Goal: Task Accomplishment & Management: Use online tool/utility

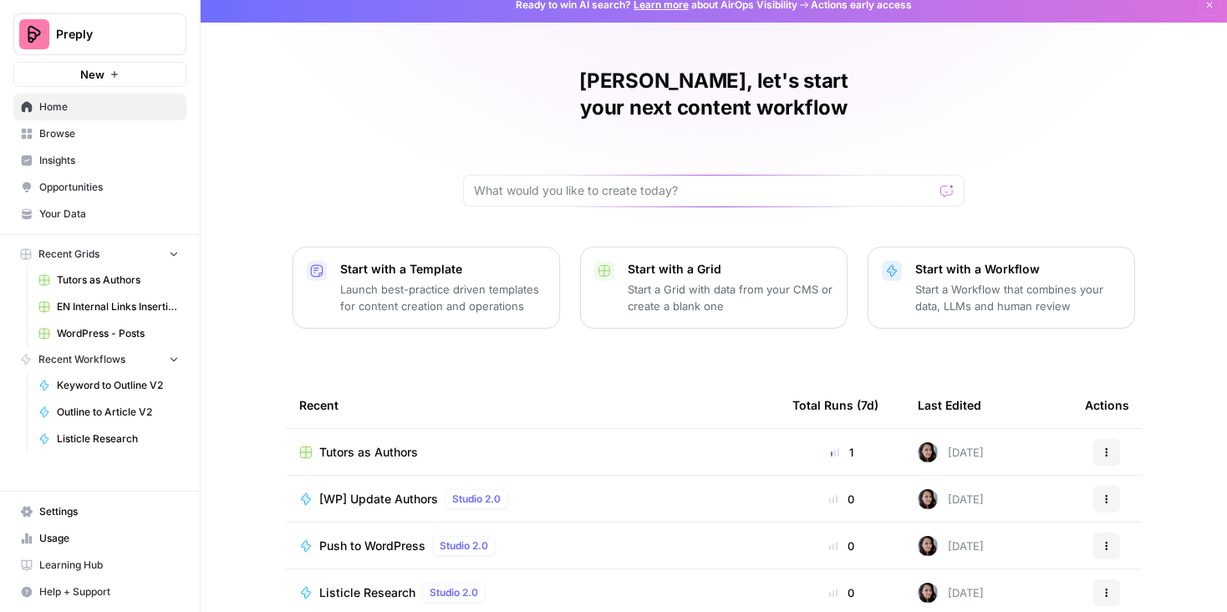
scroll to position [14, 0]
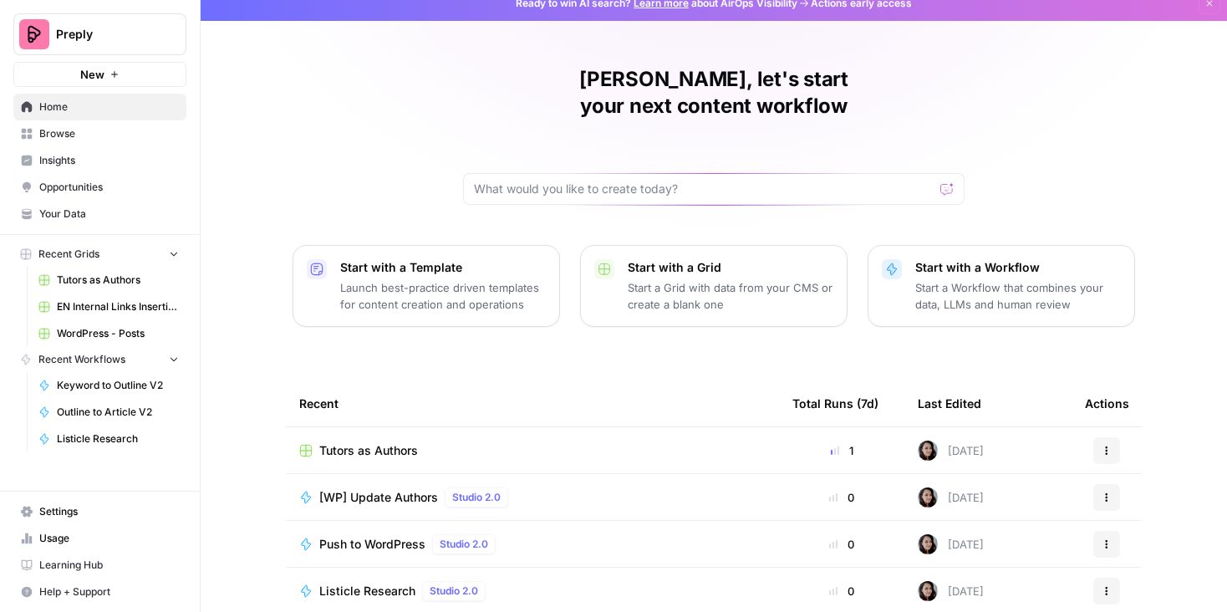
click at [44, 134] on span "Browse" at bounding box center [109, 133] width 140 height 15
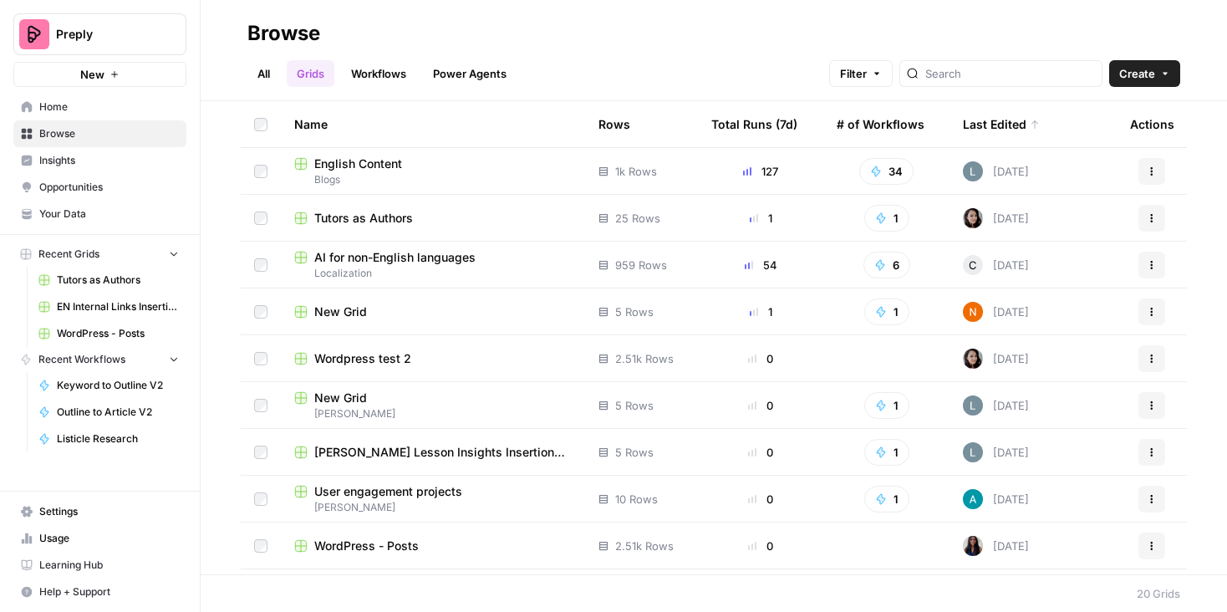
click at [452, 142] on div "Name" at bounding box center [433, 124] width 278 height 46
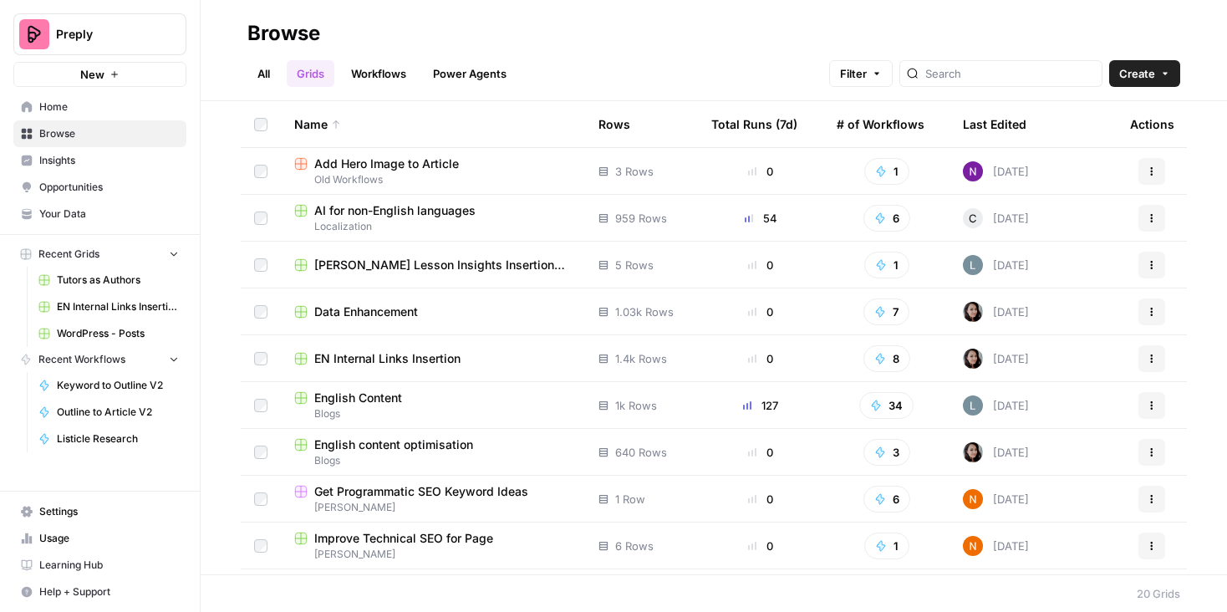
click at [370, 130] on div "Name" at bounding box center [433, 124] width 278 height 46
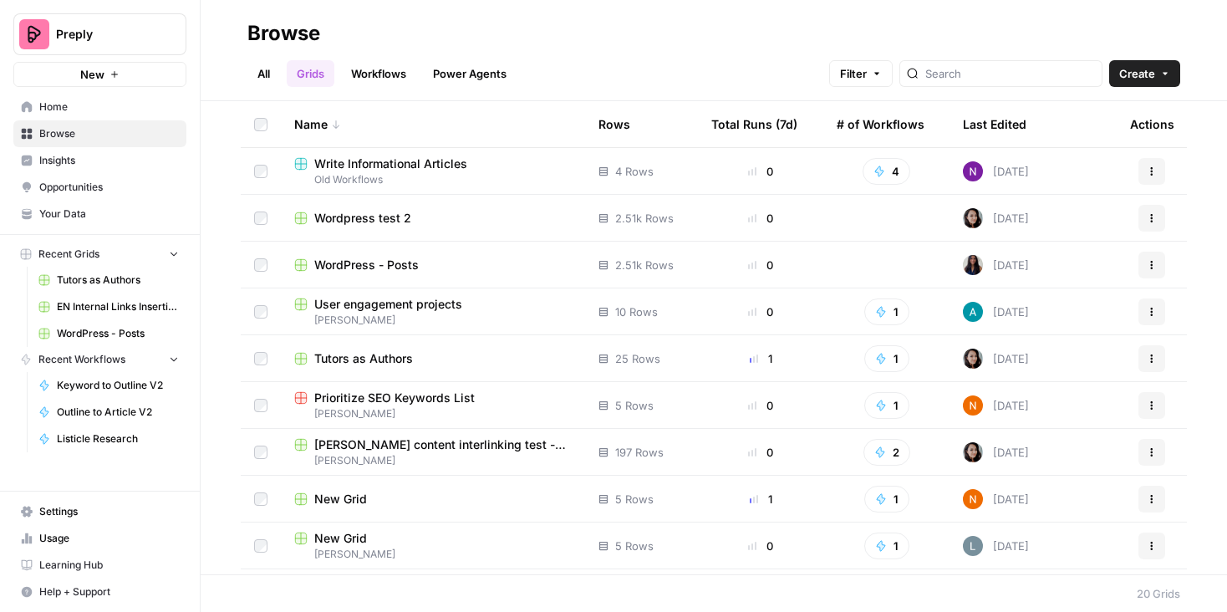
click at [972, 124] on div "Last Edited" at bounding box center [995, 124] width 64 height 46
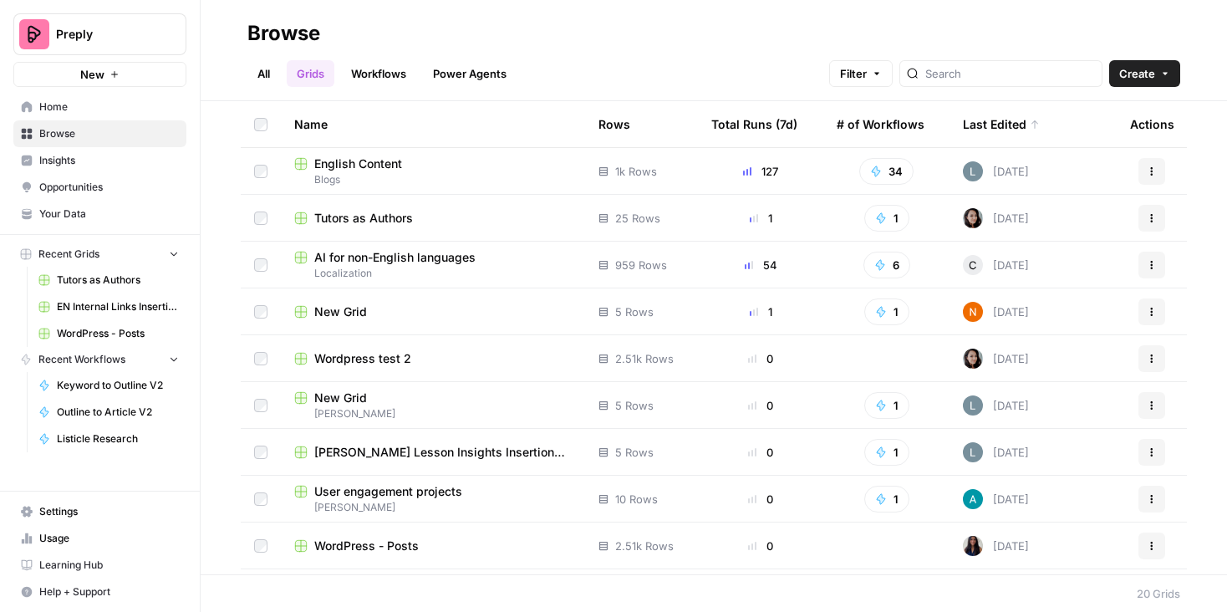
click at [425, 167] on div "English Content" at bounding box center [433, 164] width 278 height 17
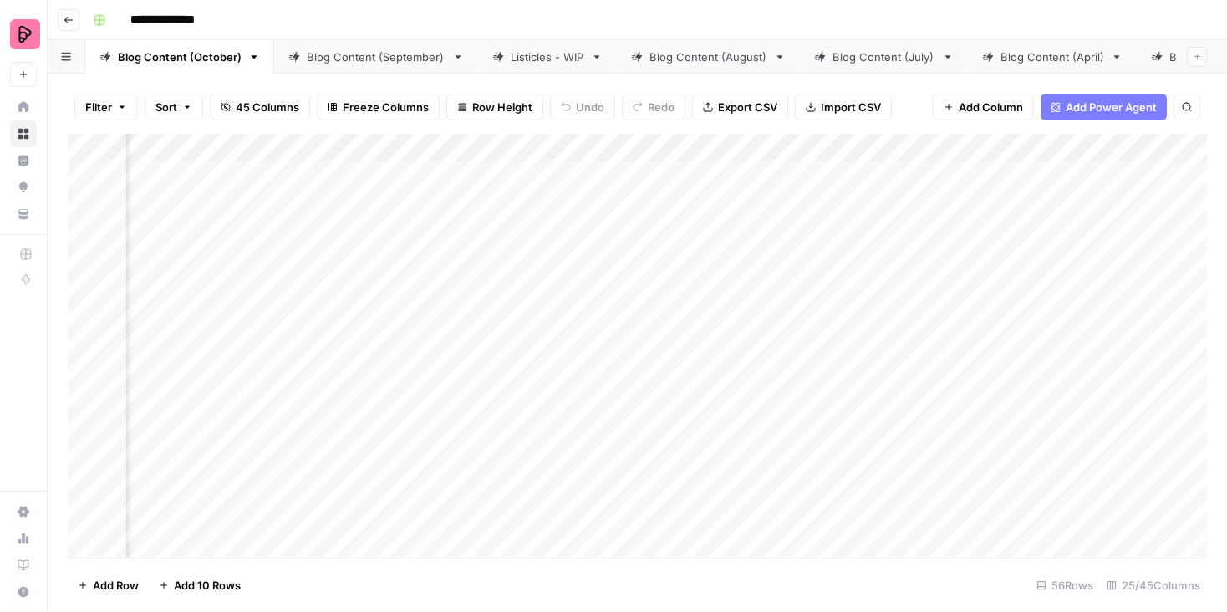
scroll to position [0, 442]
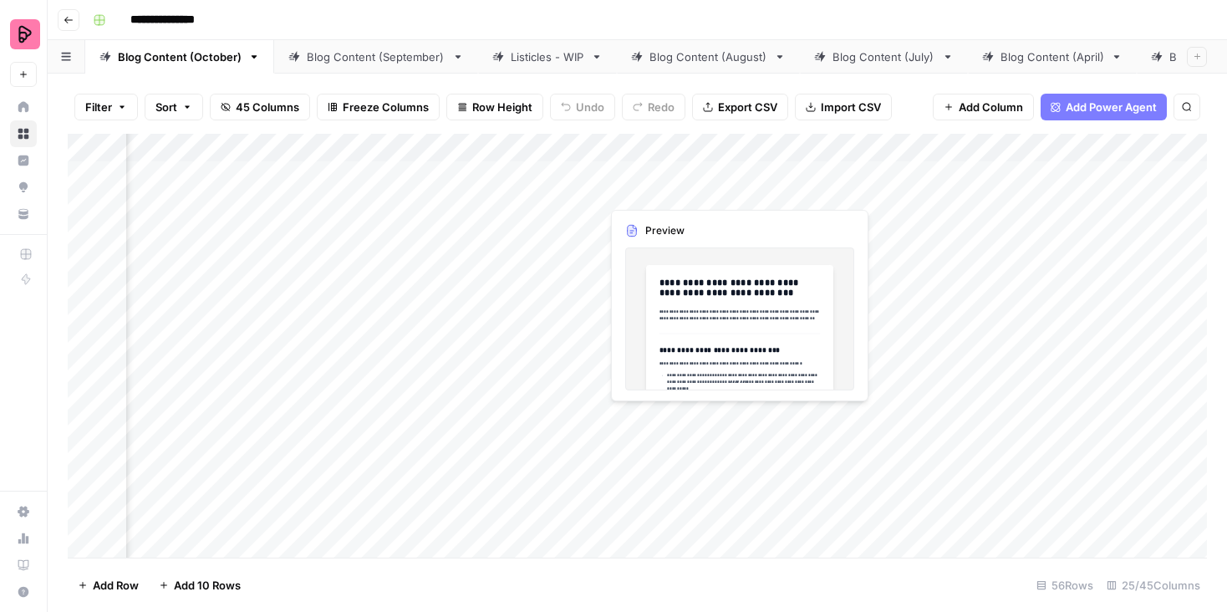
click at [736, 176] on div "Add Column" at bounding box center [638, 346] width 1140 height 424
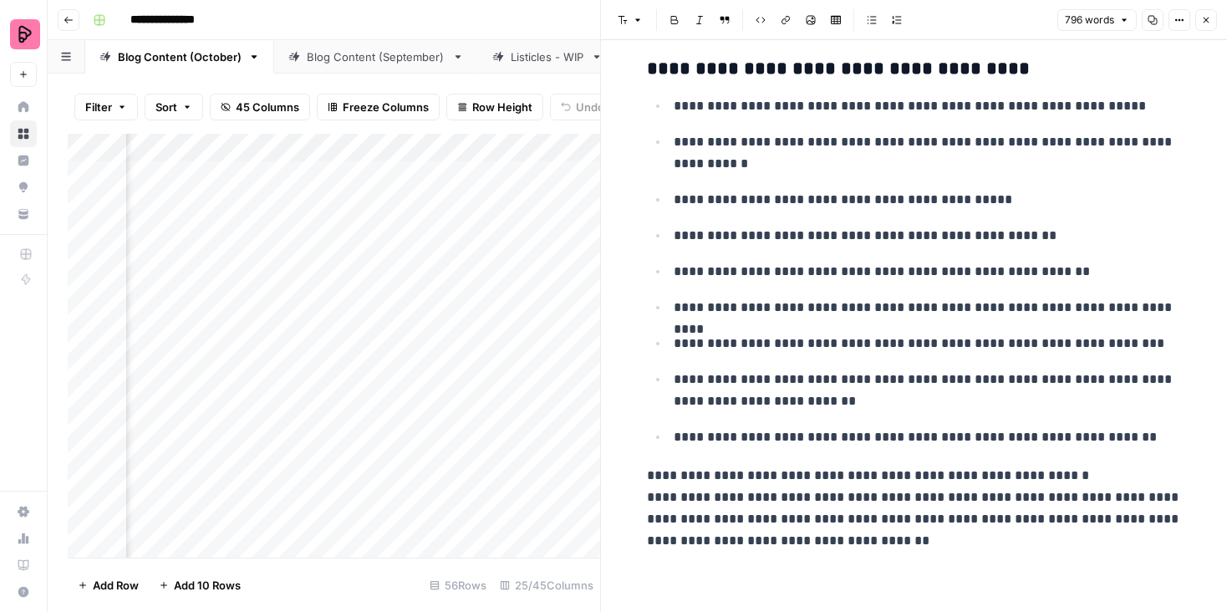
scroll to position [3531, 0]
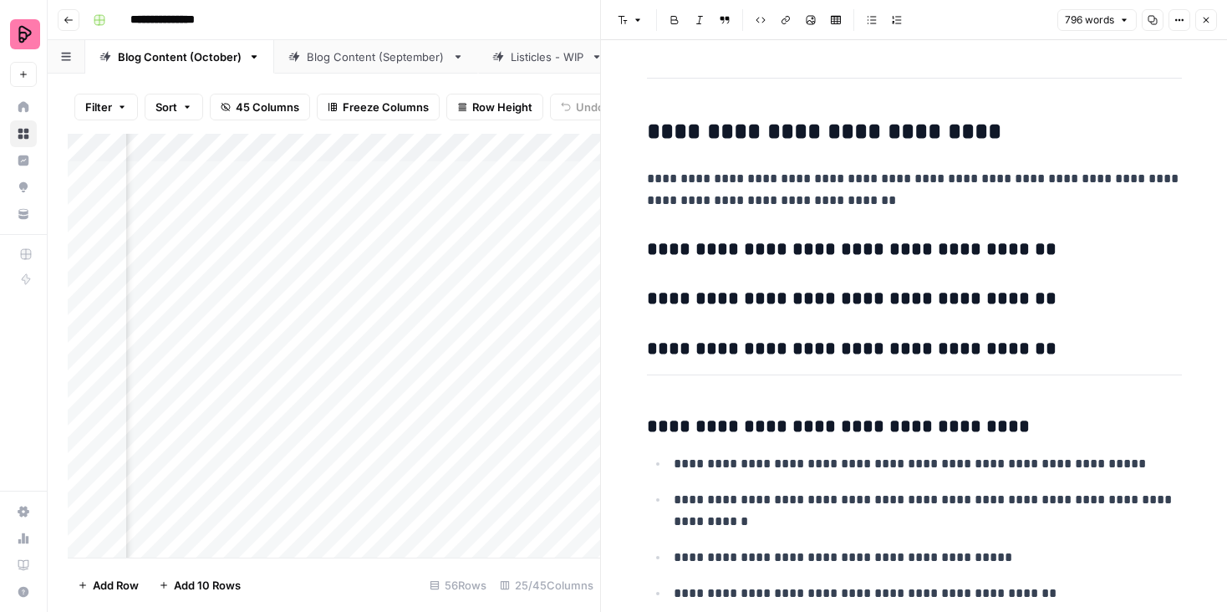
click at [1204, 23] on icon "button" at bounding box center [1207, 20] width 10 height 10
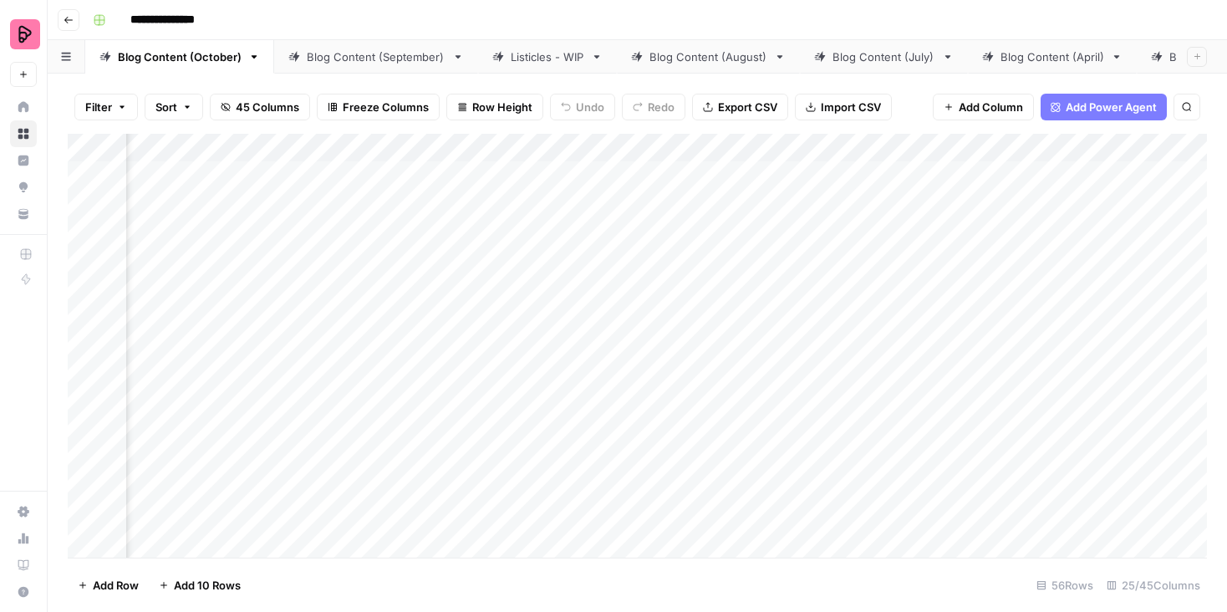
scroll to position [0, 1102]
click at [980, 175] on div "Add Column" at bounding box center [638, 346] width 1140 height 424
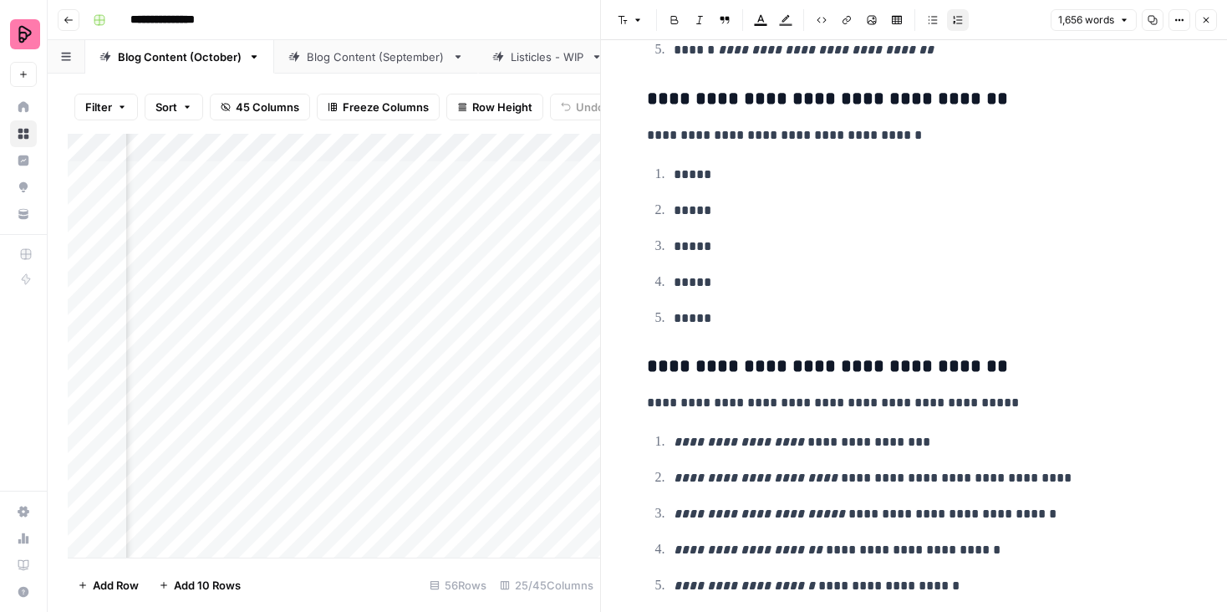
scroll to position [3442, 0]
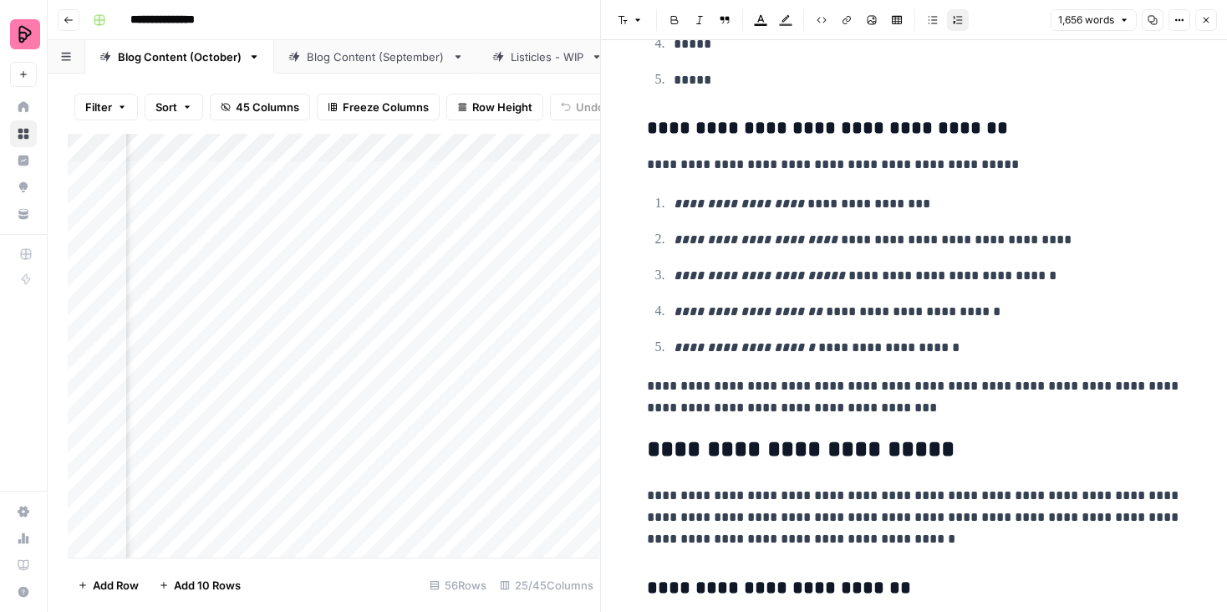
click at [1206, 23] on icon "button" at bounding box center [1207, 20] width 10 height 10
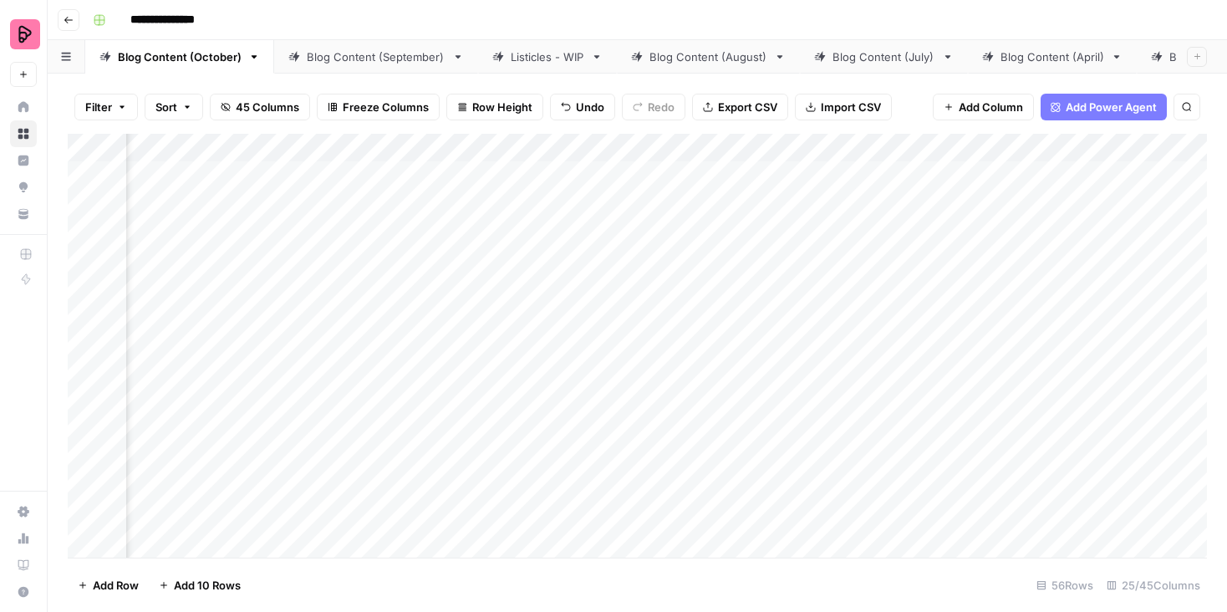
scroll to position [0, 1687]
click at [663, 182] on div "Add Column" at bounding box center [638, 346] width 1140 height 424
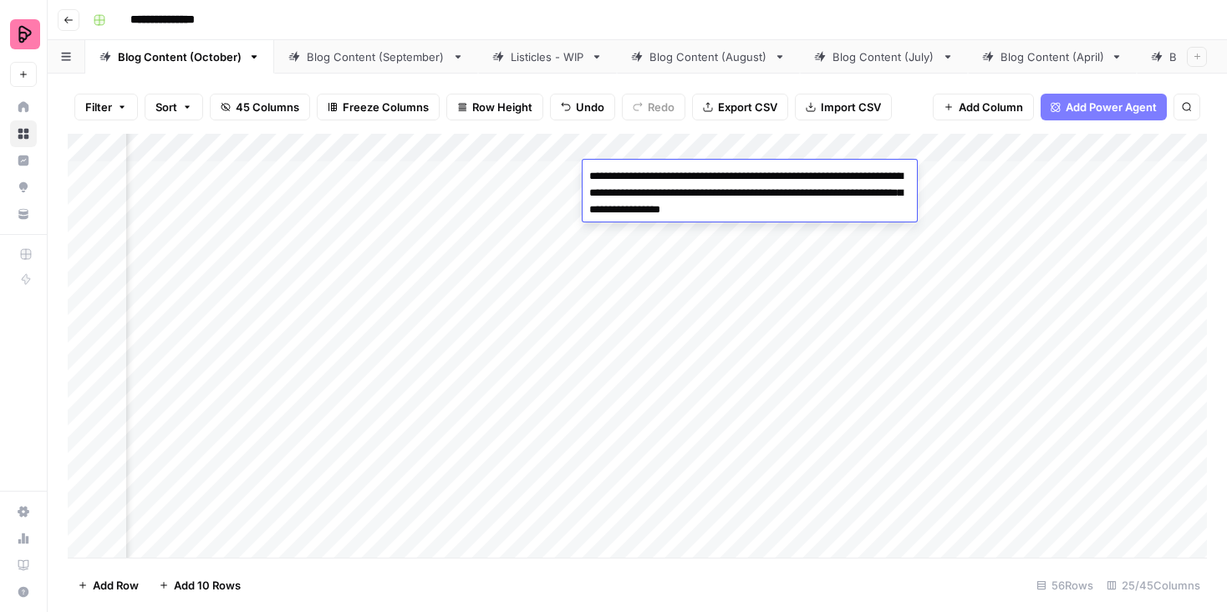
drag, startPoint x: 587, startPoint y: 172, endPoint x: 880, endPoint y: 208, distance: 295.7
click at [880, 208] on textarea "**********" at bounding box center [750, 193] width 334 height 57
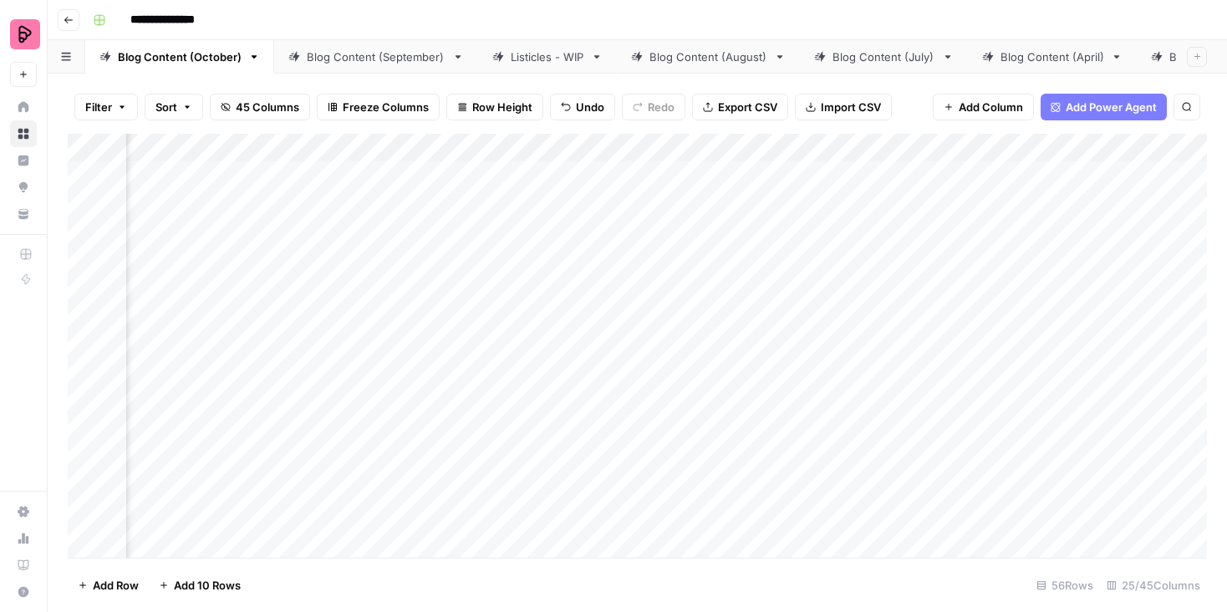
click at [835, 240] on div "Add Column" at bounding box center [638, 346] width 1140 height 424
click at [495, 148] on div "Add Column" at bounding box center [638, 346] width 1140 height 424
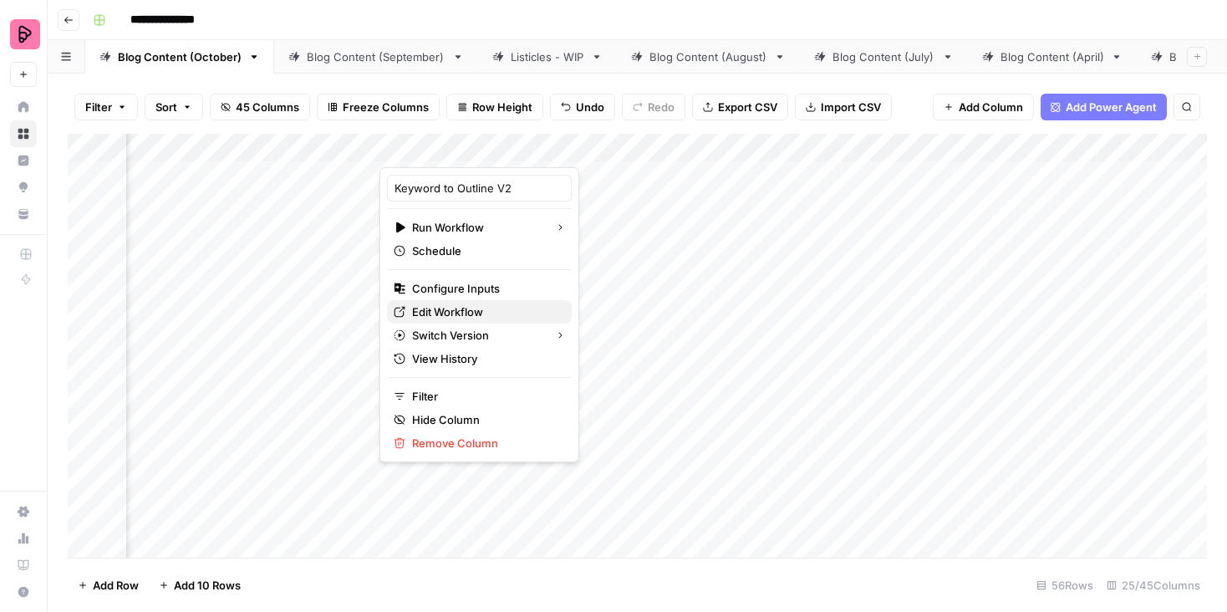
click at [423, 313] on span "Edit Workflow" at bounding box center [485, 312] width 146 height 17
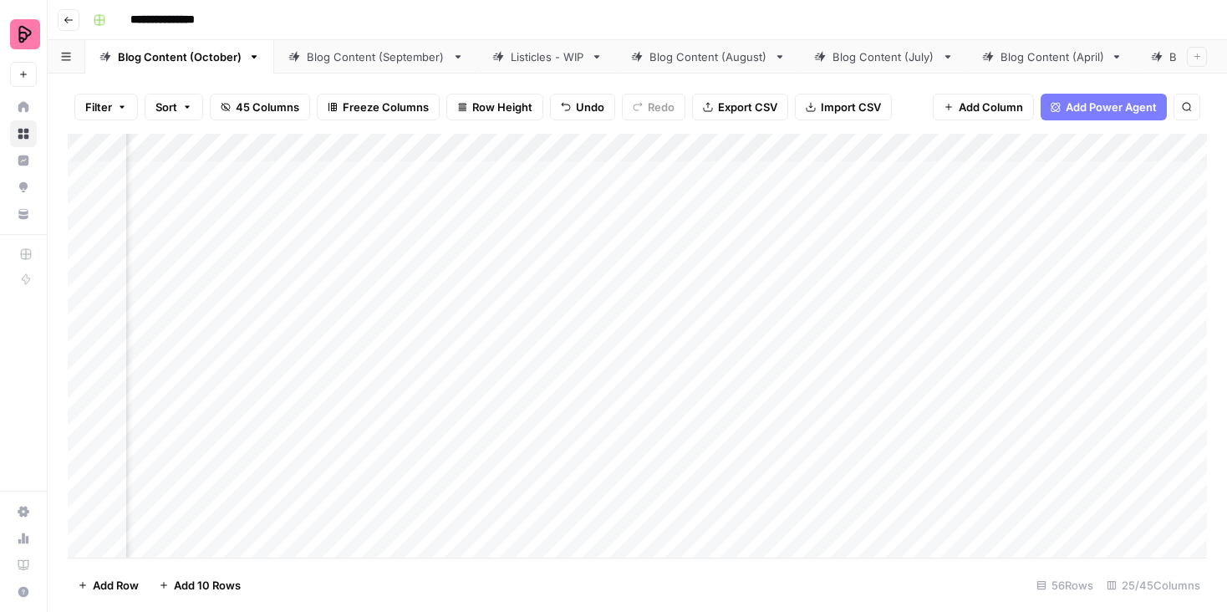
click at [495, 143] on div "Add Column" at bounding box center [638, 346] width 1140 height 424
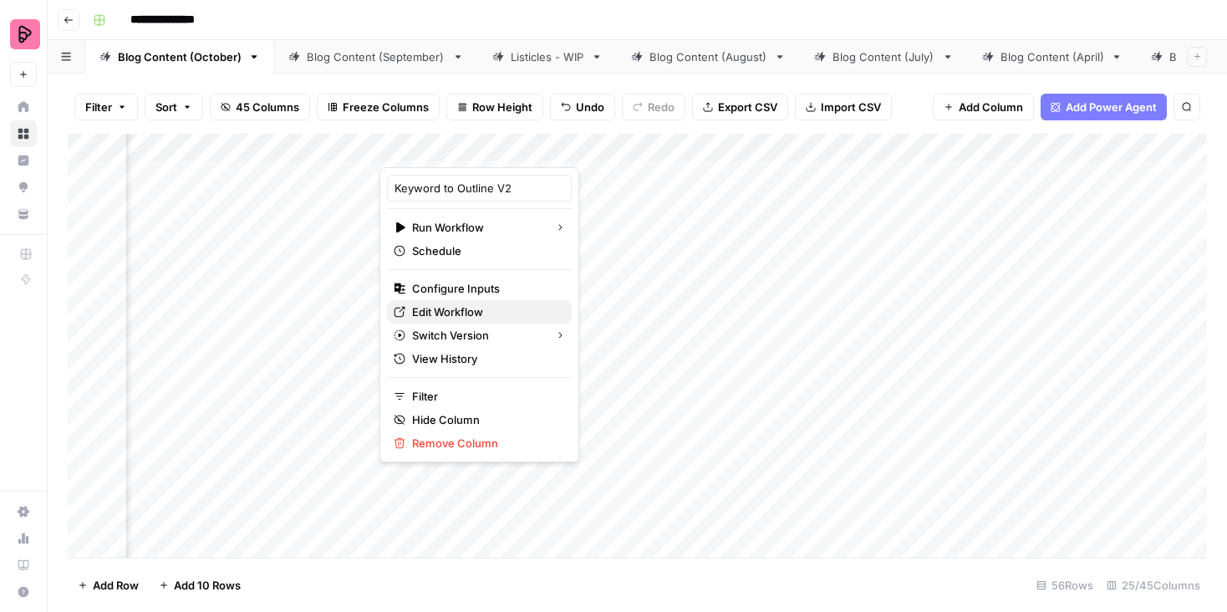
click at [447, 311] on span "Edit Workflow" at bounding box center [485, 312] width 146 height 17
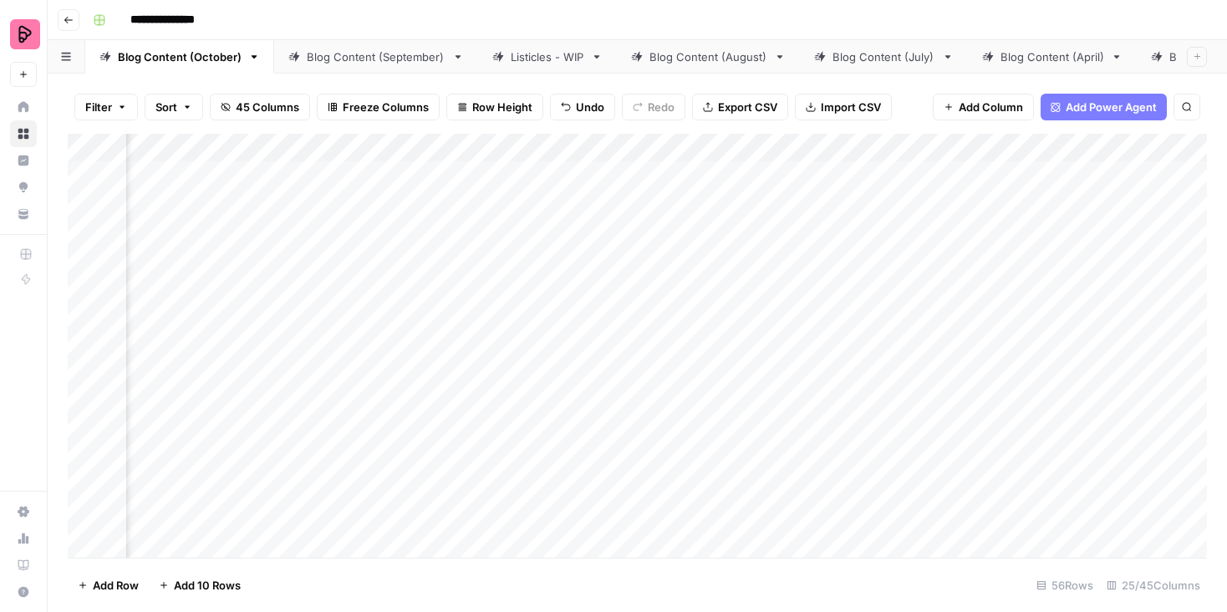
click at [71, 18] on icon "button" at bounding box center [69, 20] width 10 height 10
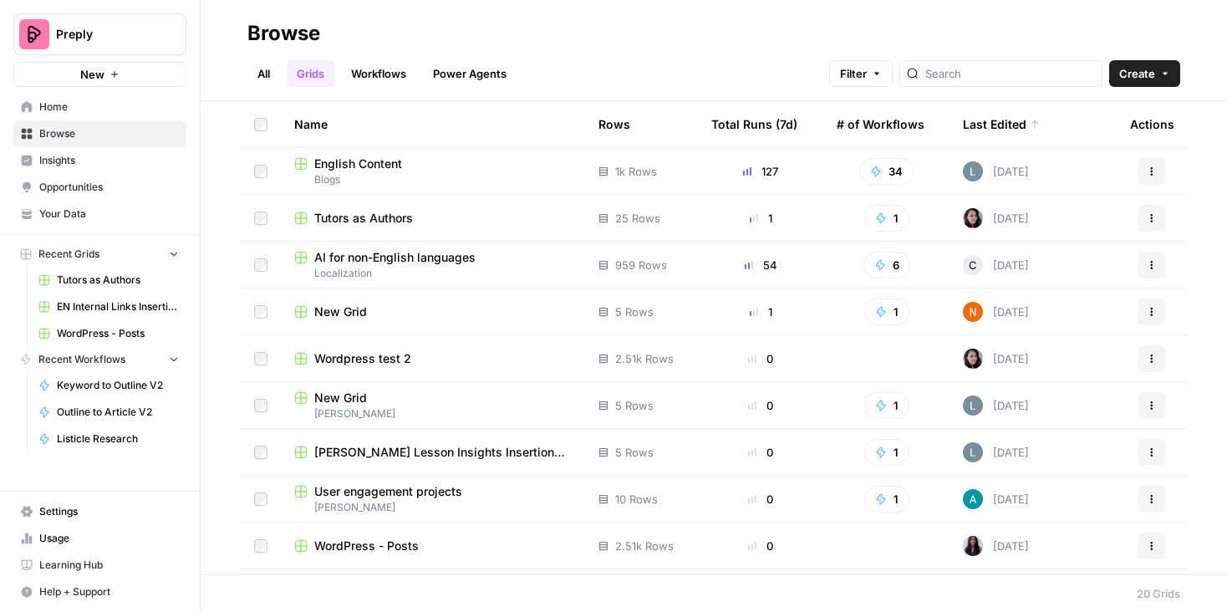
click at [72, 504] on span "Settings" at bounding box center [109, 511] width 140 height 15
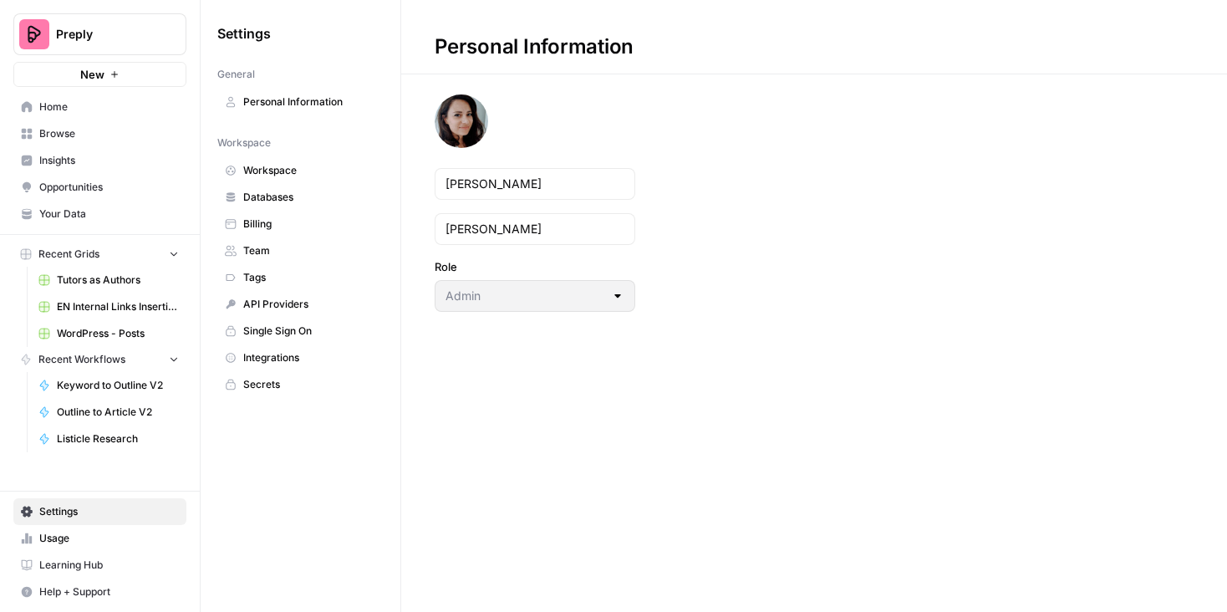
click at [256, 360] on span "Integrations" at bounding box center [309, 357] width 133 height 15
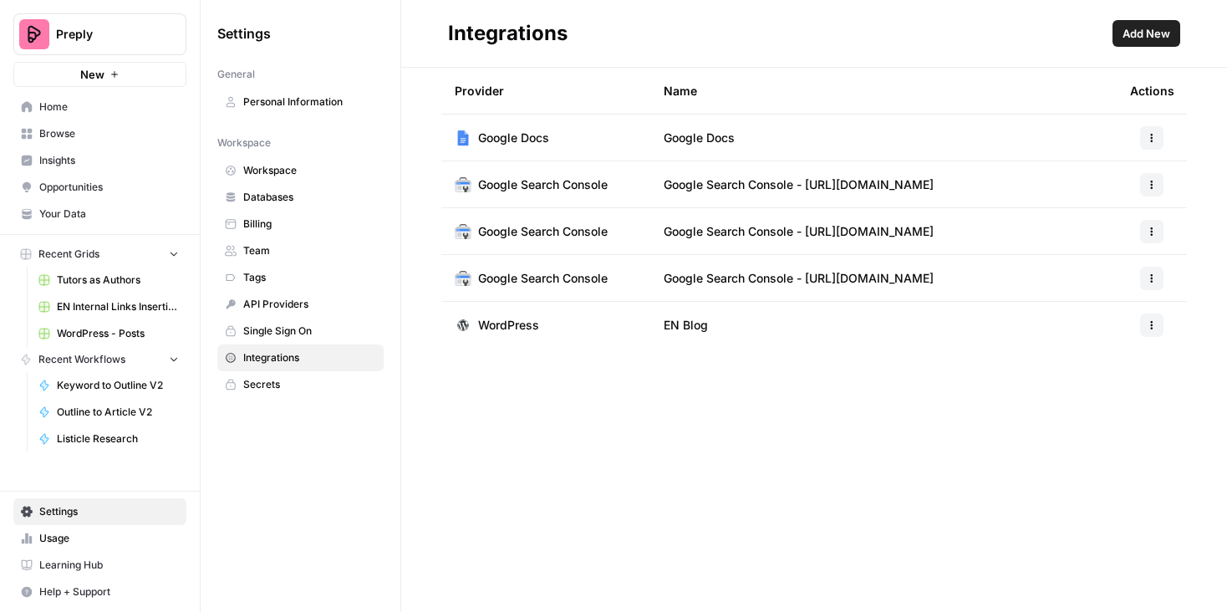
click at [1141, 42] on button "Add New" at bounding box center [1147, 33] width 68 height 27
click at [292, 356] on span "Integrations" at bounding box center [309, 357] width 133 height 15
click at [69, 128] on span "Browse" at bounding box center [109, 133] width 140 height 15
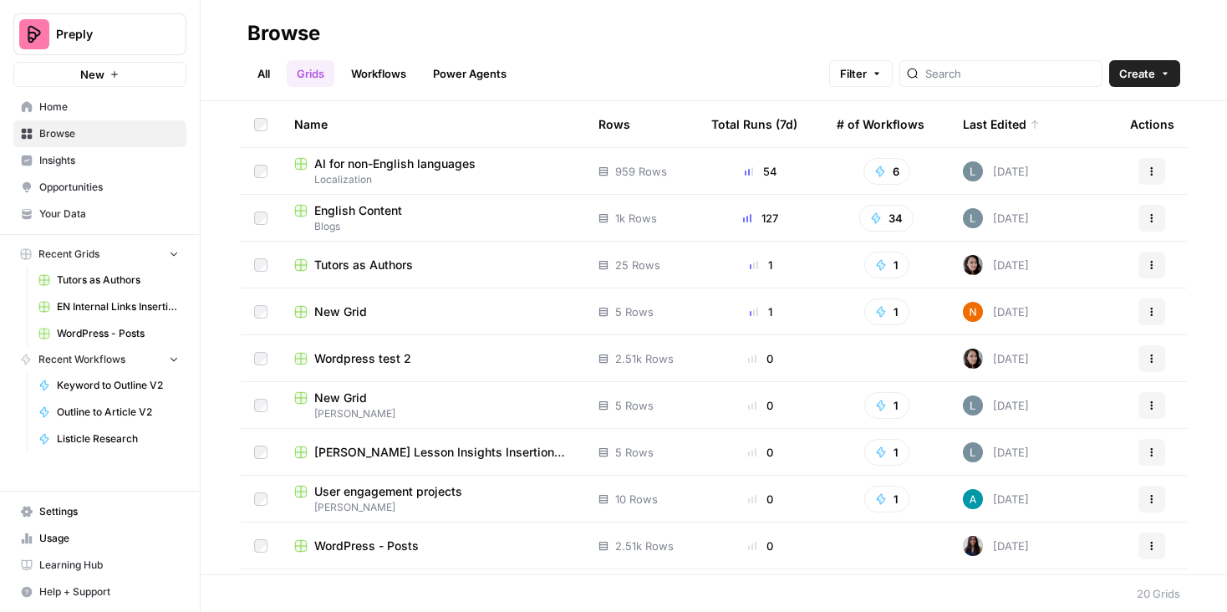
click at [410, 69] on link "Workflows" at bounding box center [378, 73] width 75 height 27
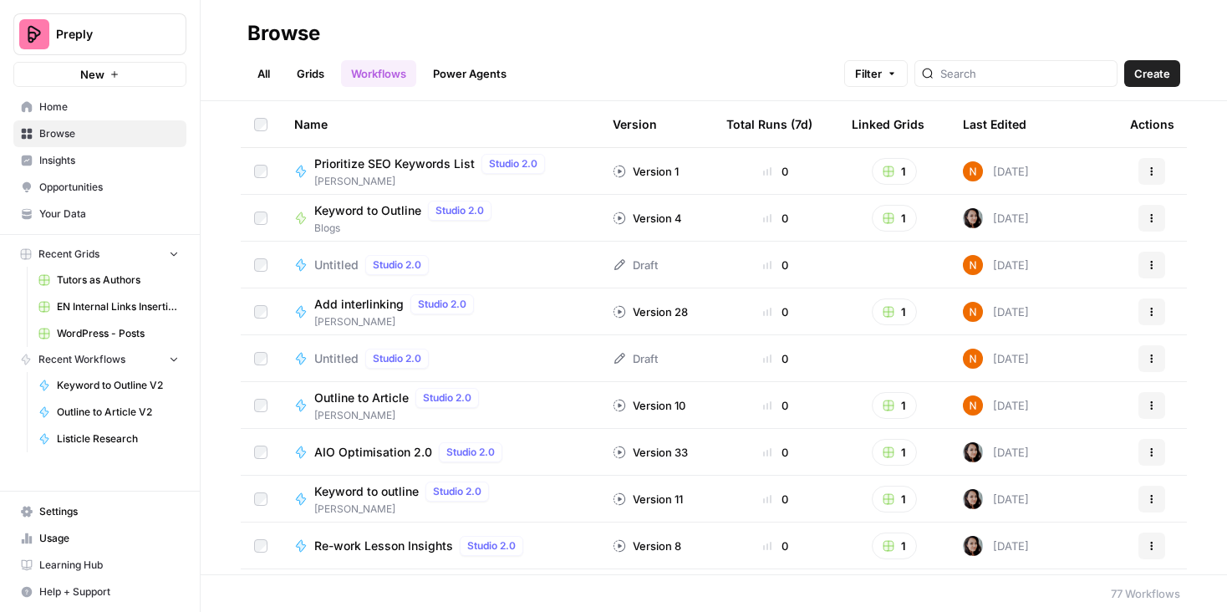
click at [1142, 71] on span "Create" at bounding box center [1153, 73] width 36 height 17
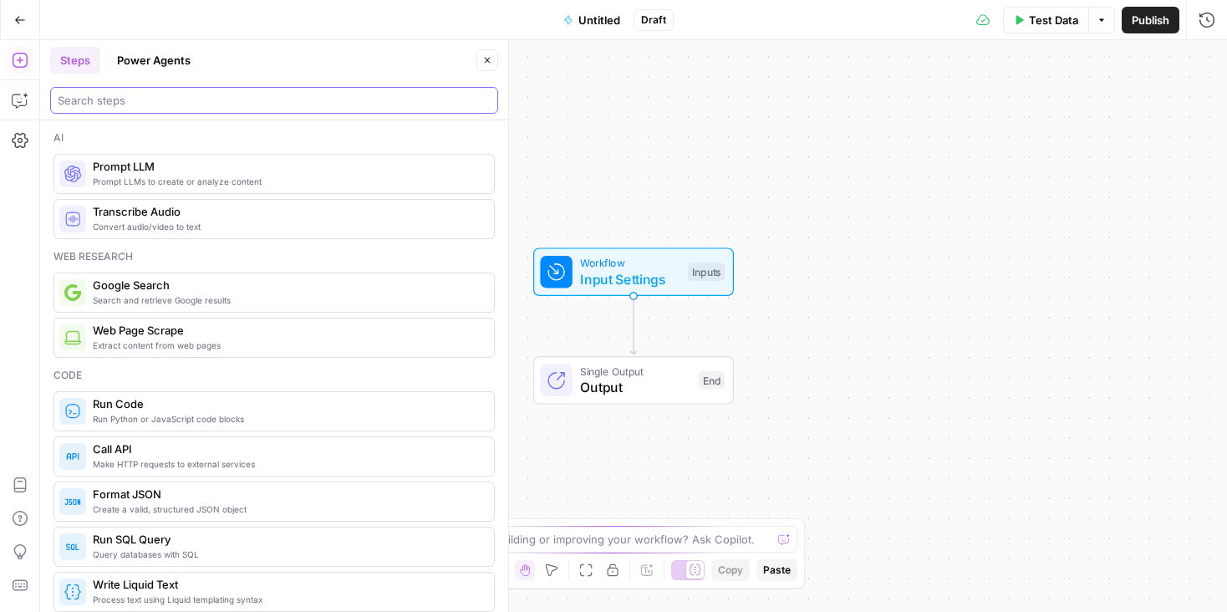
click at [99, 95] on input "search" at bounding box center [274, 100] width 433 height 17
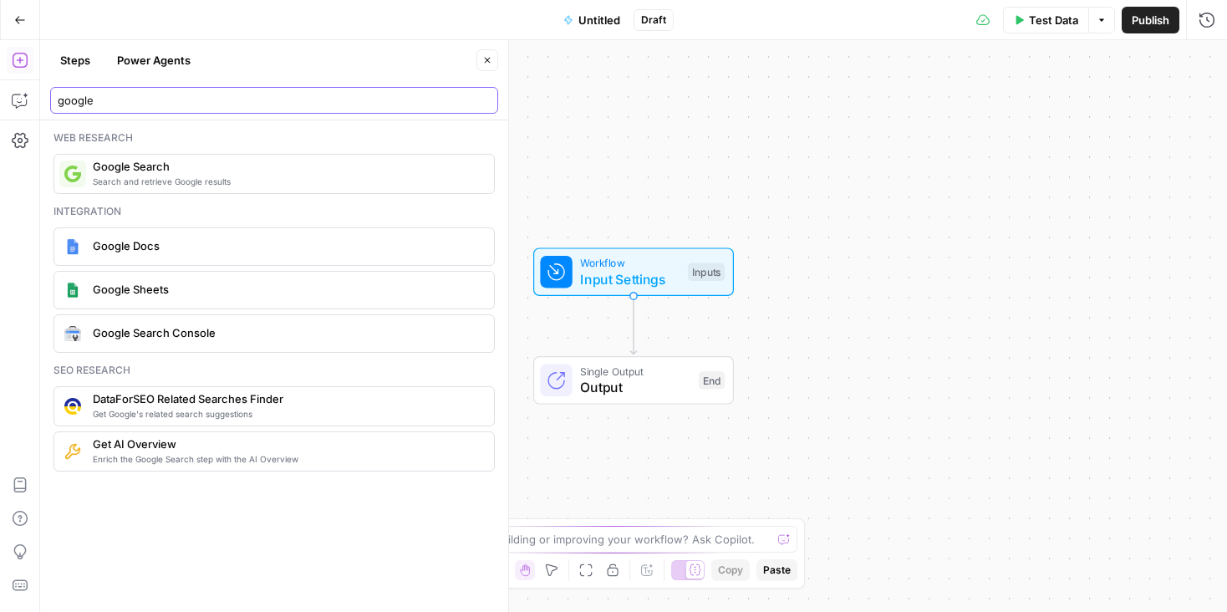
type input "google"
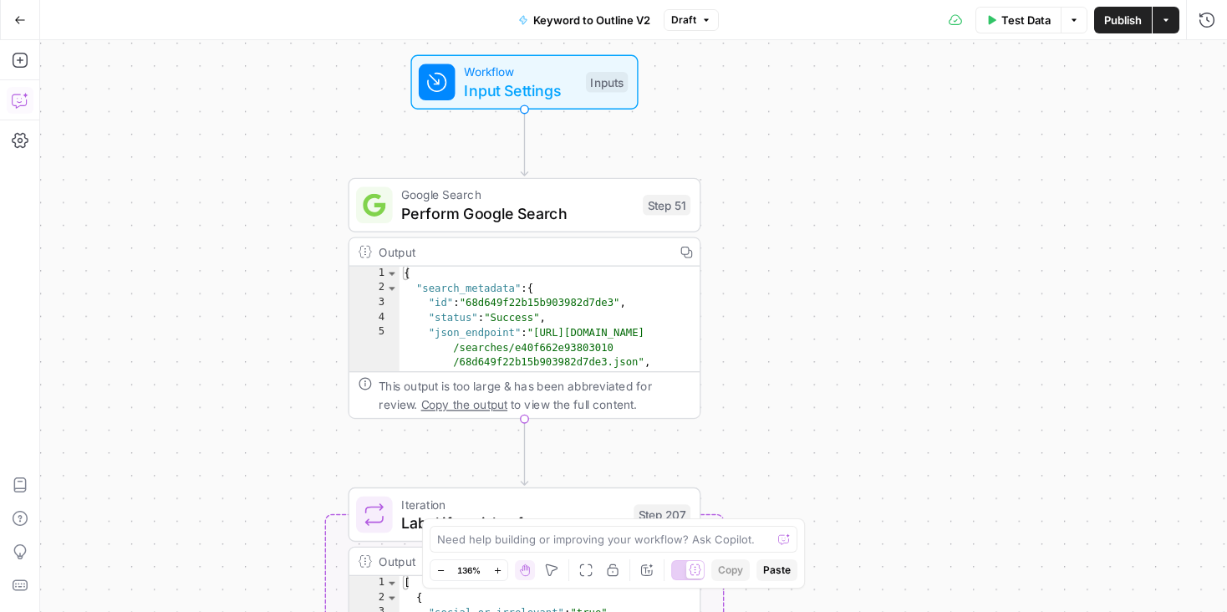
click at [13, 101] on icon "button" at bounding box center [20, 100] width 17 height 17
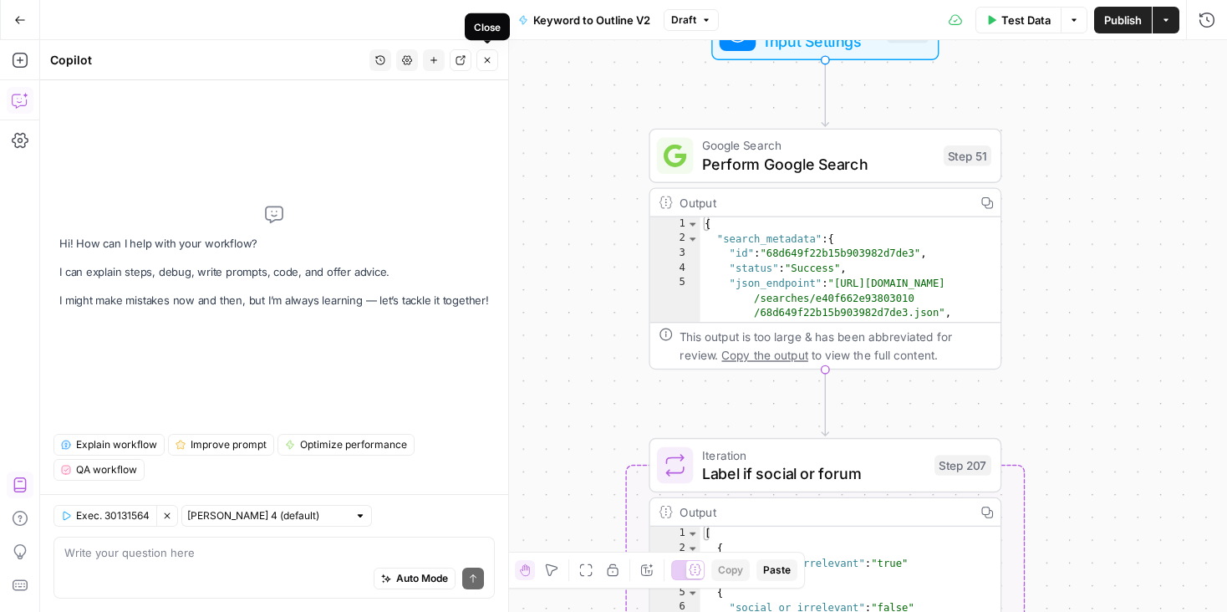
click at [489, 61] on icon "button" at bounding box center [487, 60] width 10 height 10
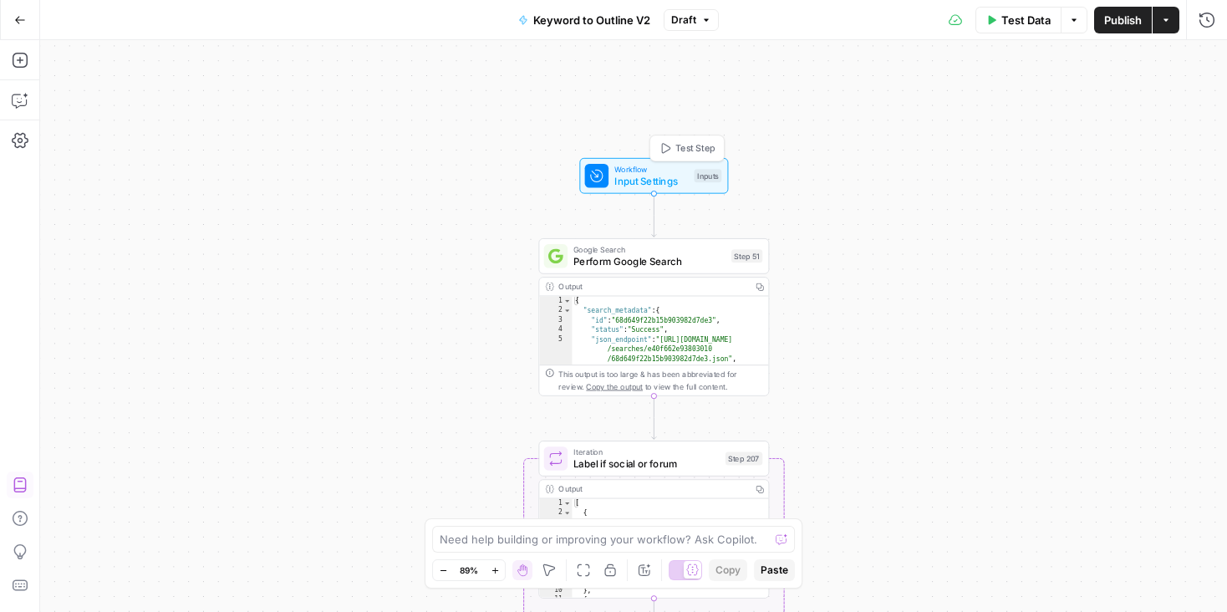
click at [680, 166] on span "Workflow" at bounding box center [652, 169] width 74 height 12
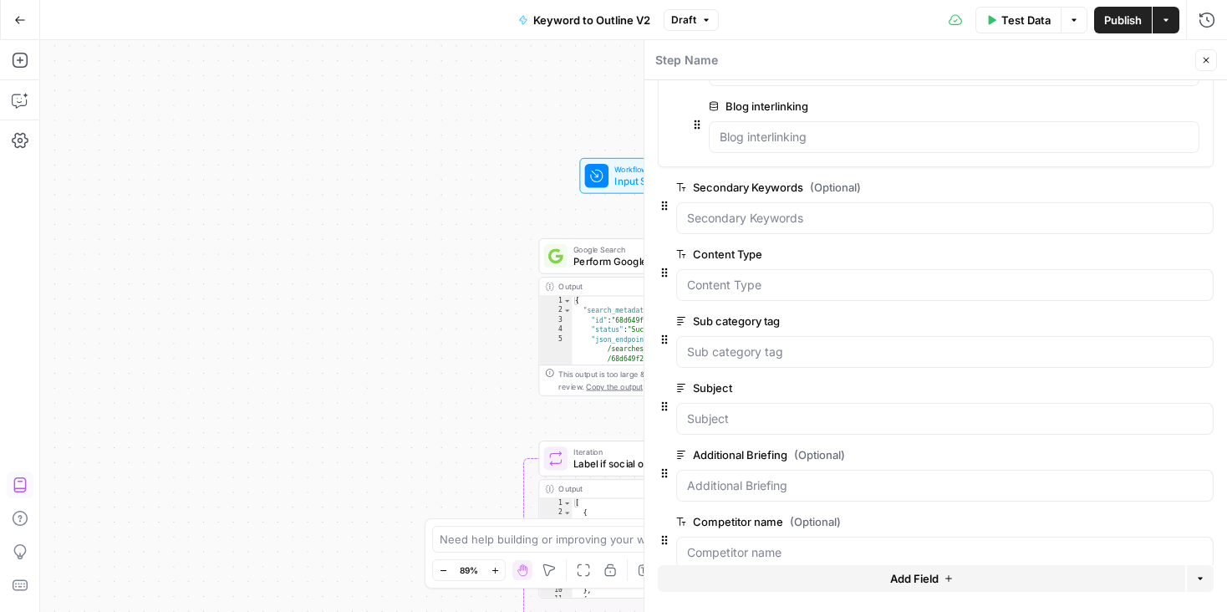
scroll to position [212, 0]
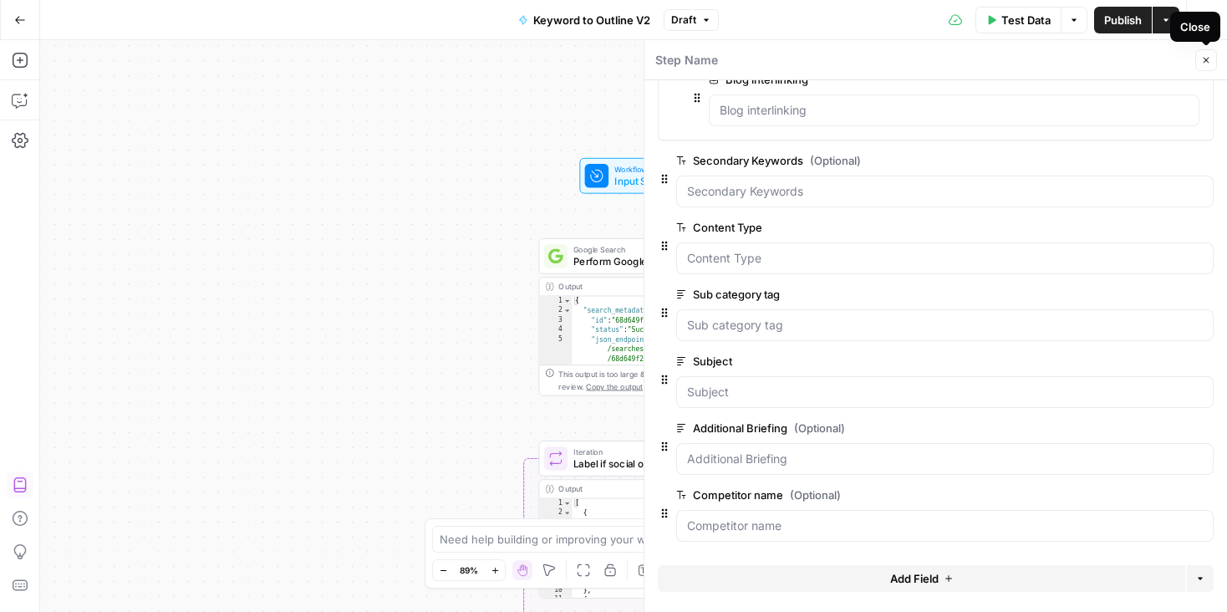
click at [1205, 62] on icon "button" at bounding box center [1207, 60] width 10 height 10
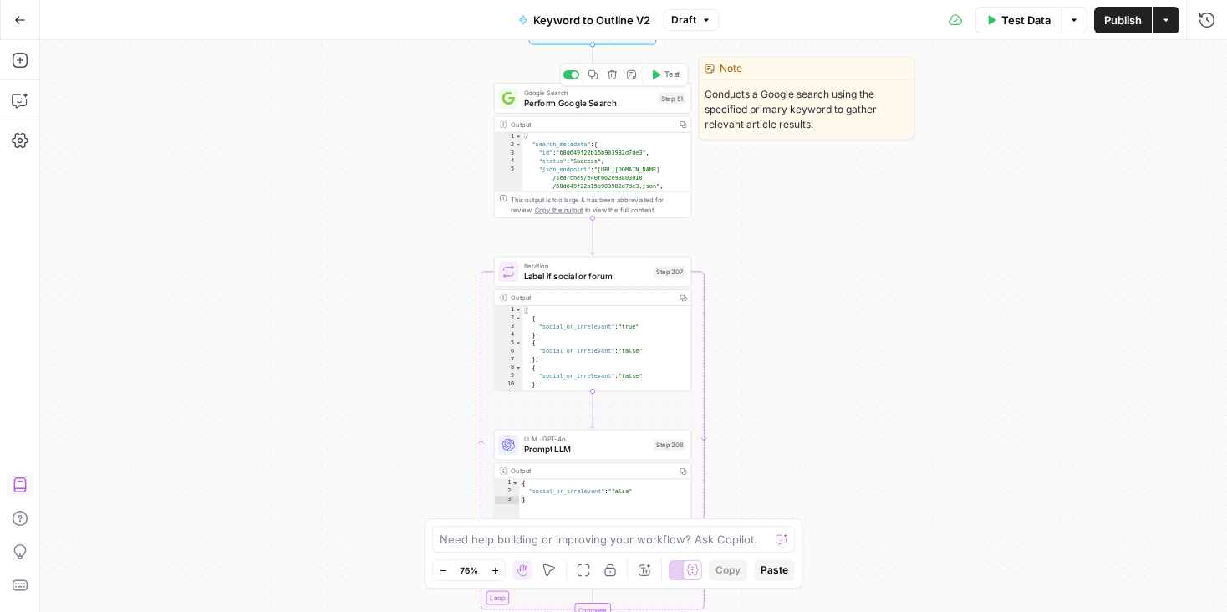
click at [648, 101] on span "Perform Google Search" at bounding box center [589, 102] width 130 height 13
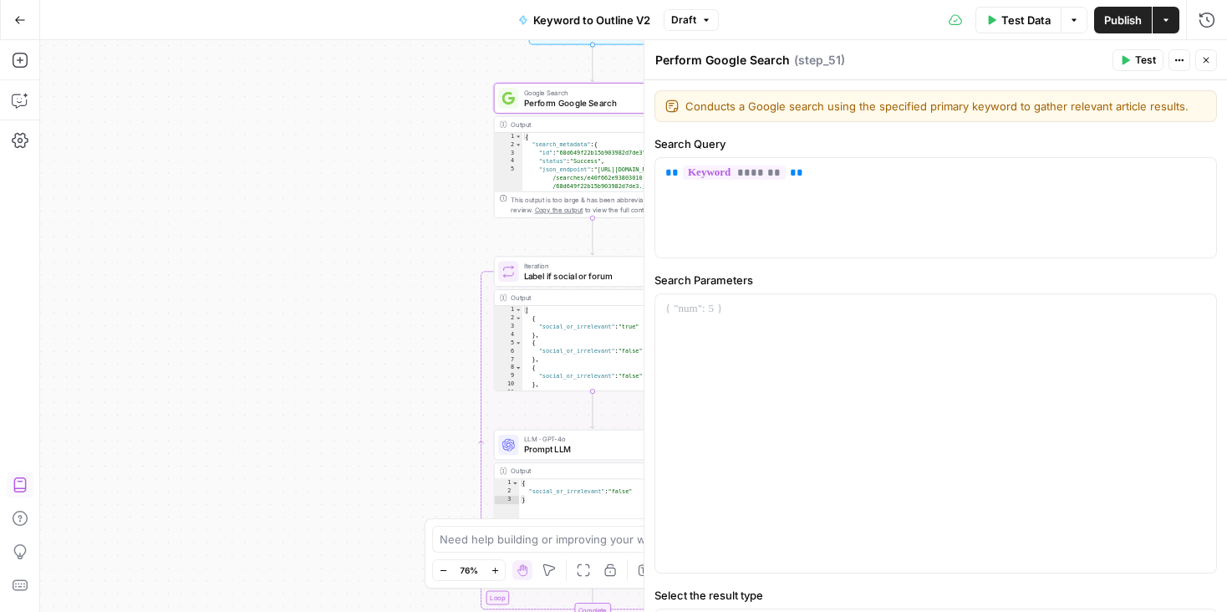
scroll to position [79, 0]
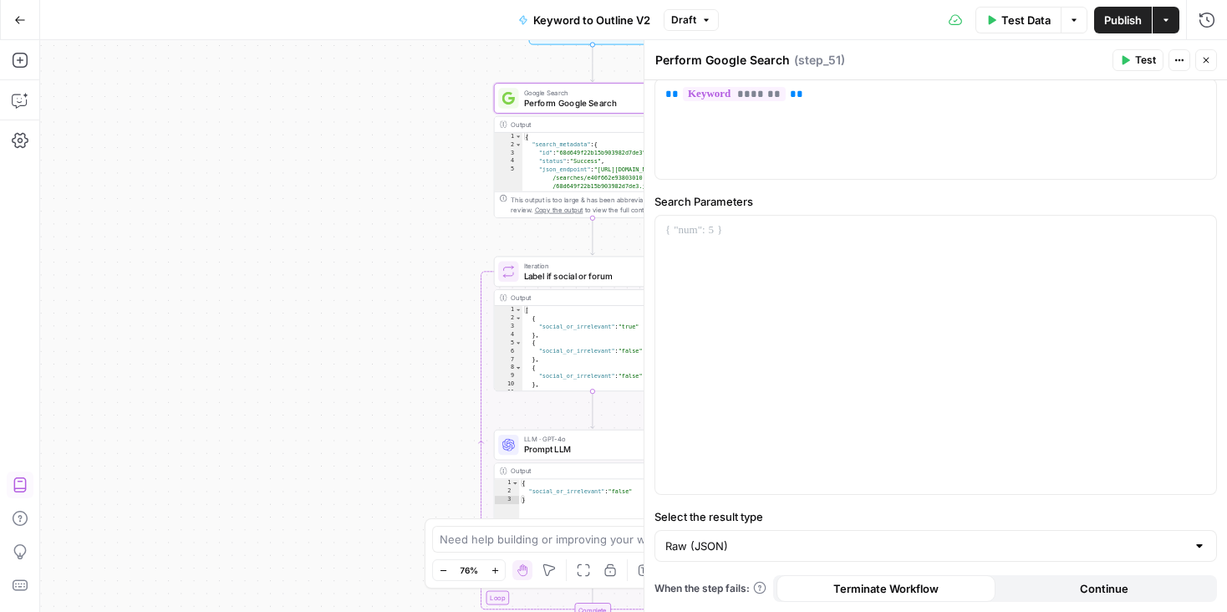
click at [1201, 58] on button "Close" at bounding box center [1207, 60] width 22 height 22
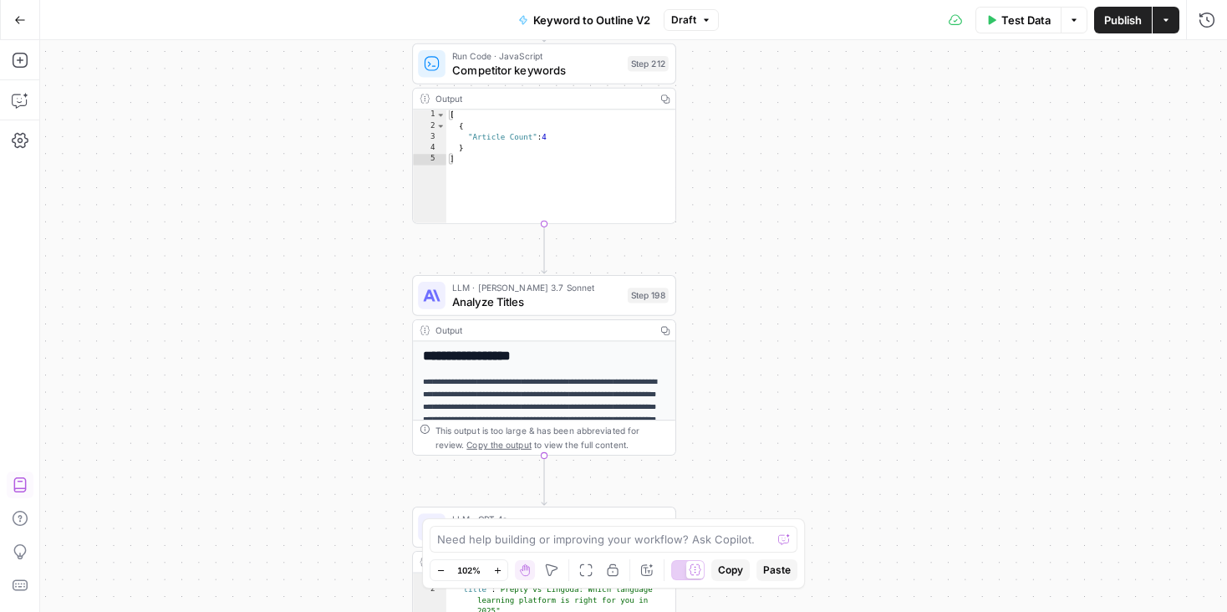
click at [592, 307] on span "Analyze Titles" at bounding box center [536, 301] width 169 height 17
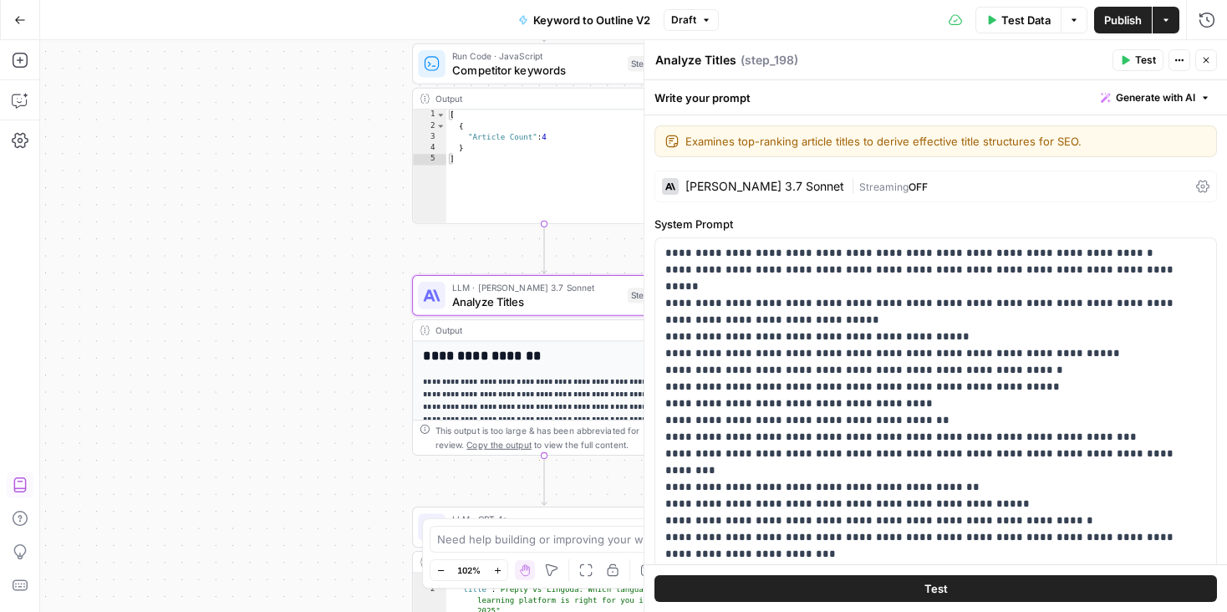
click at [753, 183] on div "Claude 3.7 Sonnet" at bounding box center [765, 187] width 159 height 12
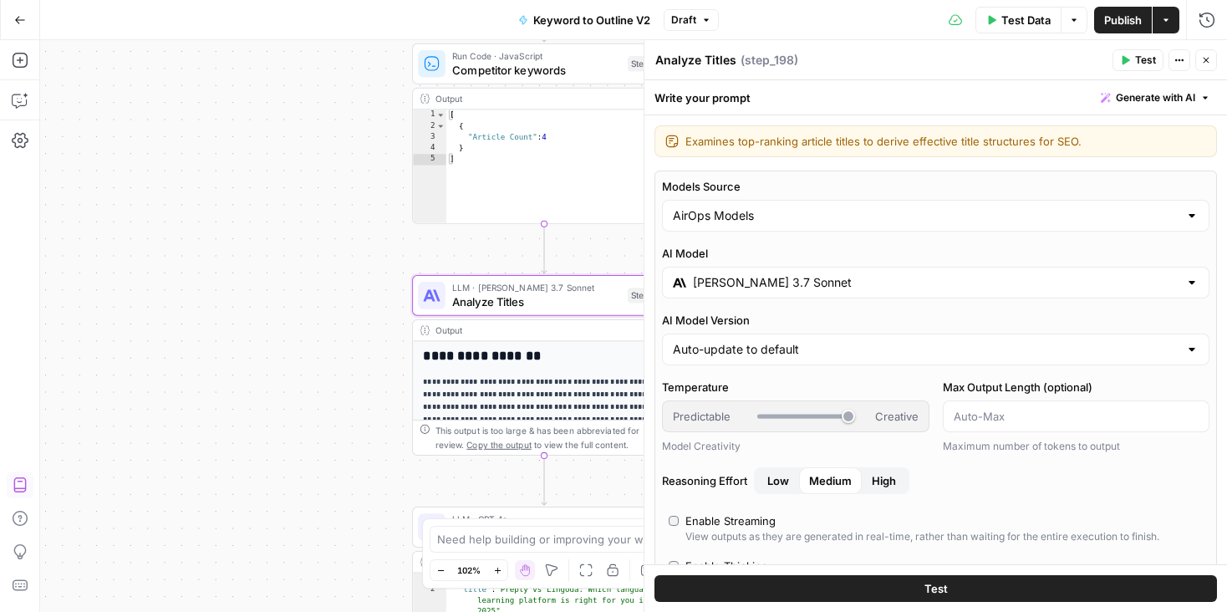
scroll to position [34, 0]
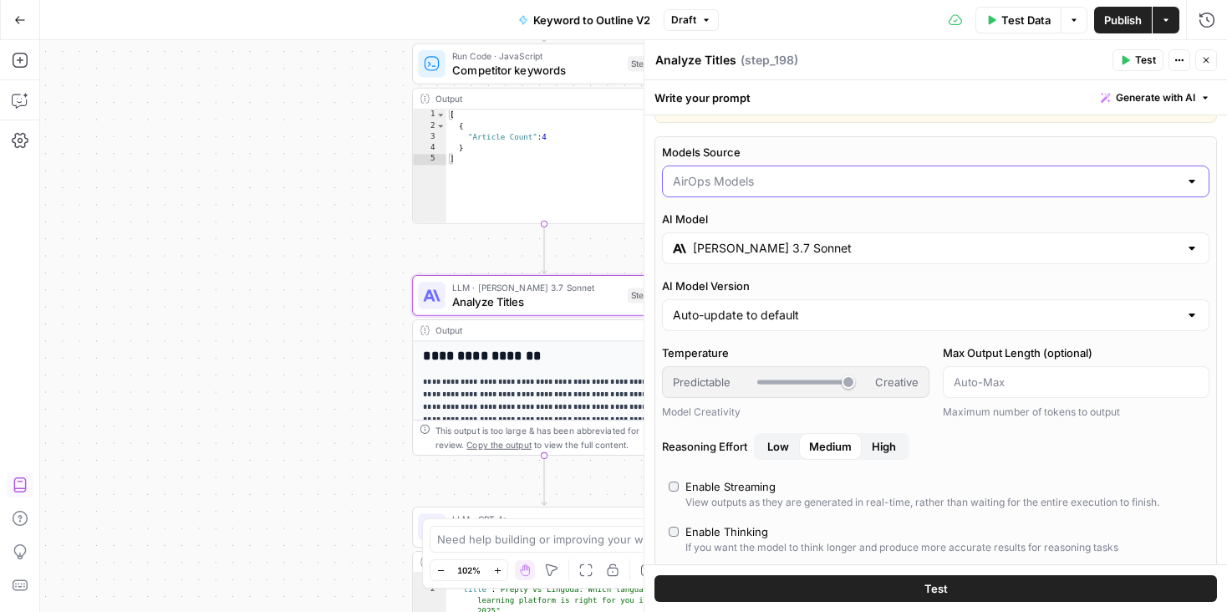
click at [753, 176] on input "Models Source" at bounding box center [926, 181] width 506 height 17
type input "AirOps Models"
click at [854, 151] on label "Models Source" at bounding box center [936, 151] width 548 height 17
click at [854, 172] on input "AirOps Models" at bounding box center [926, 180] width 506 height 17
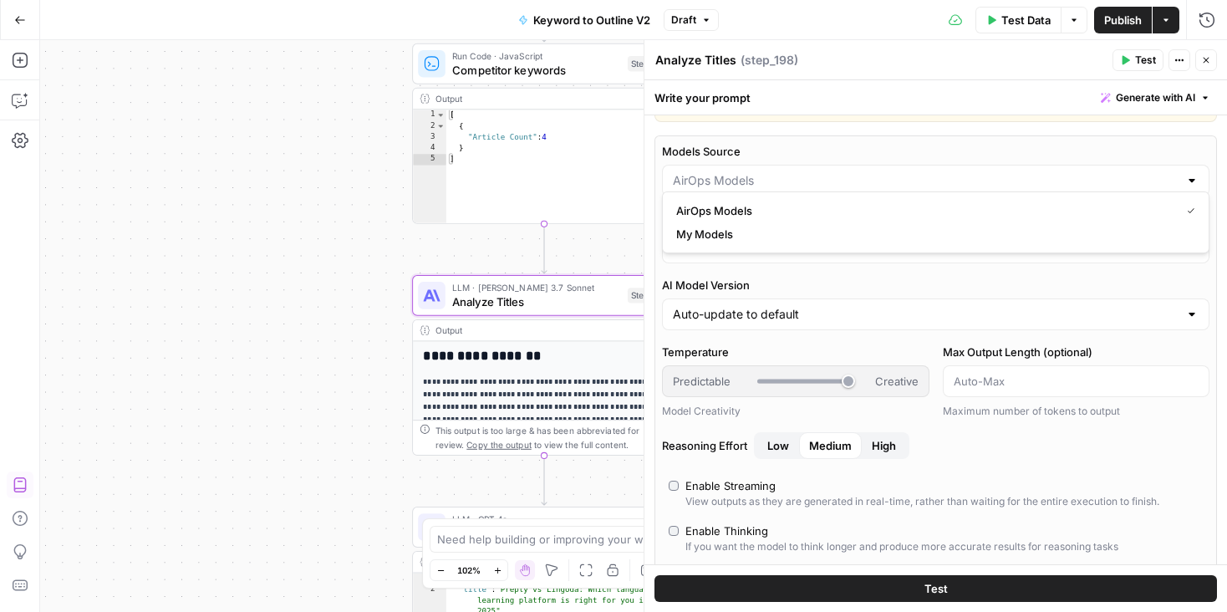
scroll to position [50, 0]
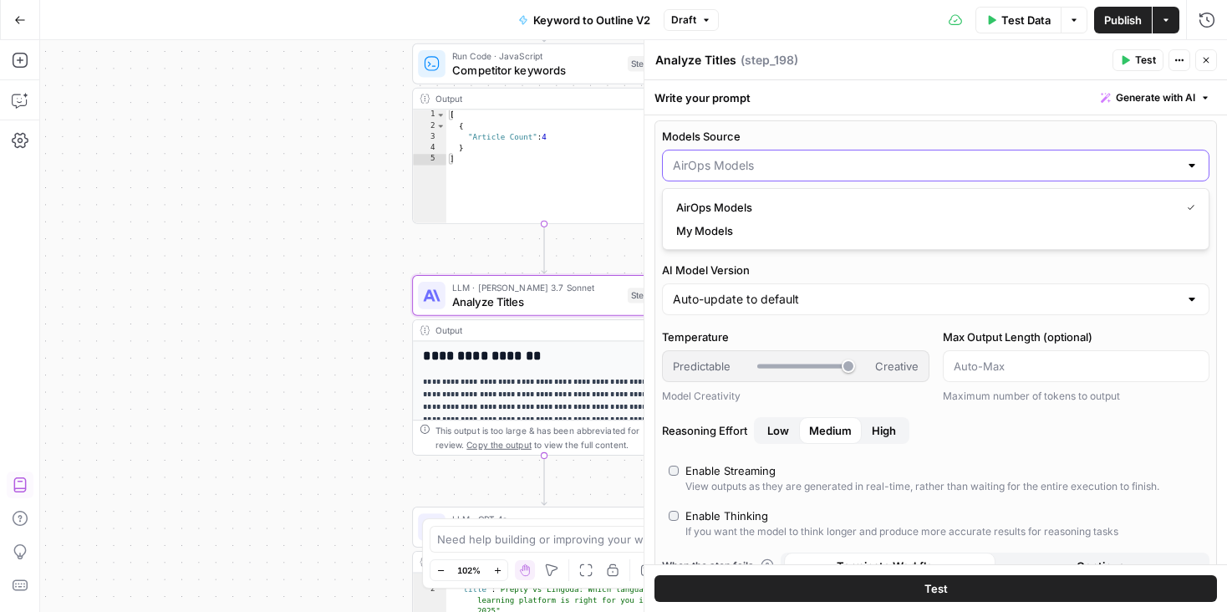
click at [846, 164] on input "Models Source" at bounding box center [926, 165] width 506 height 17
click at [815, 208] on span "AirOps Models" at bounding box center [925, 207] width 498 height 17
type input "AirOps Models"
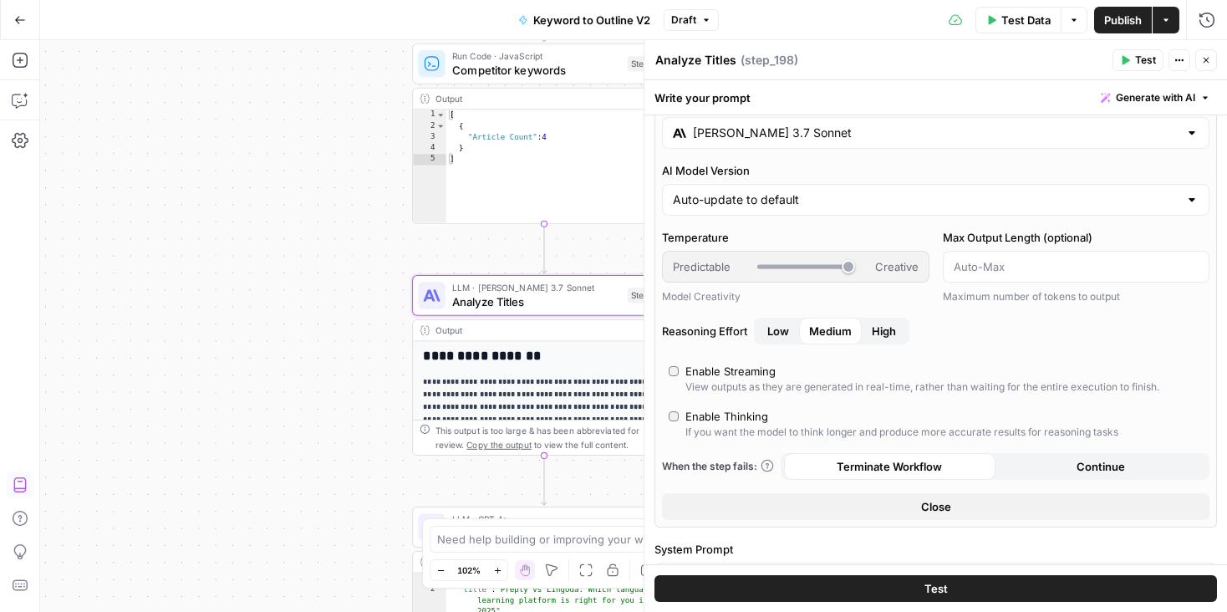
scroll to position [167, 0]
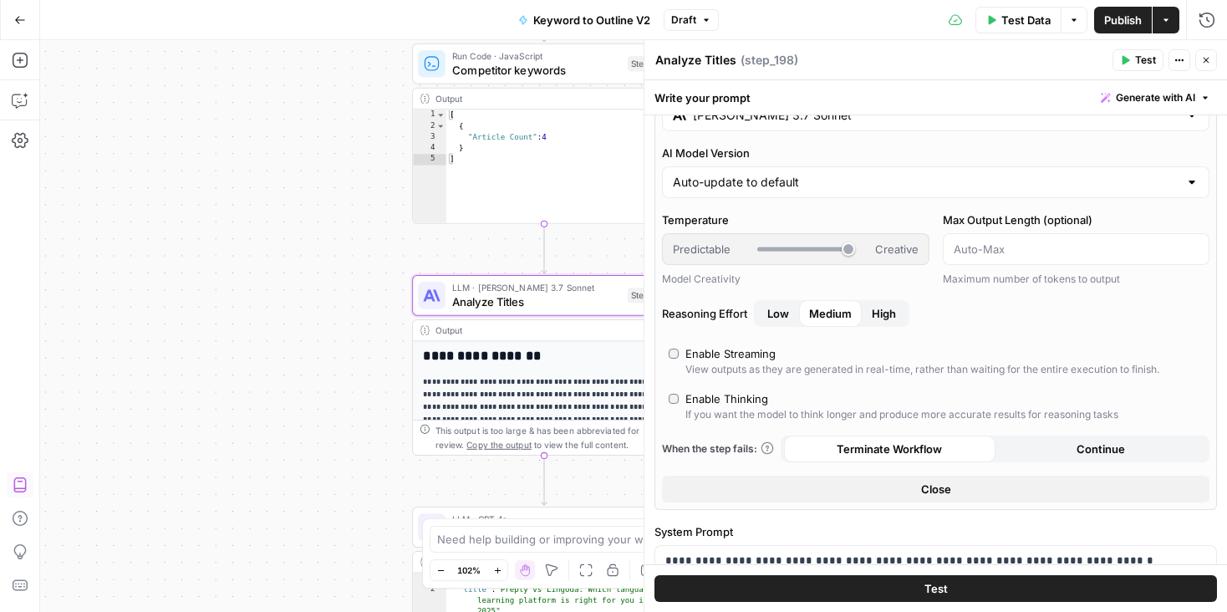
click at [1202, 61] on icon "button" at bounding box center [1207, 60] width 10 height 10
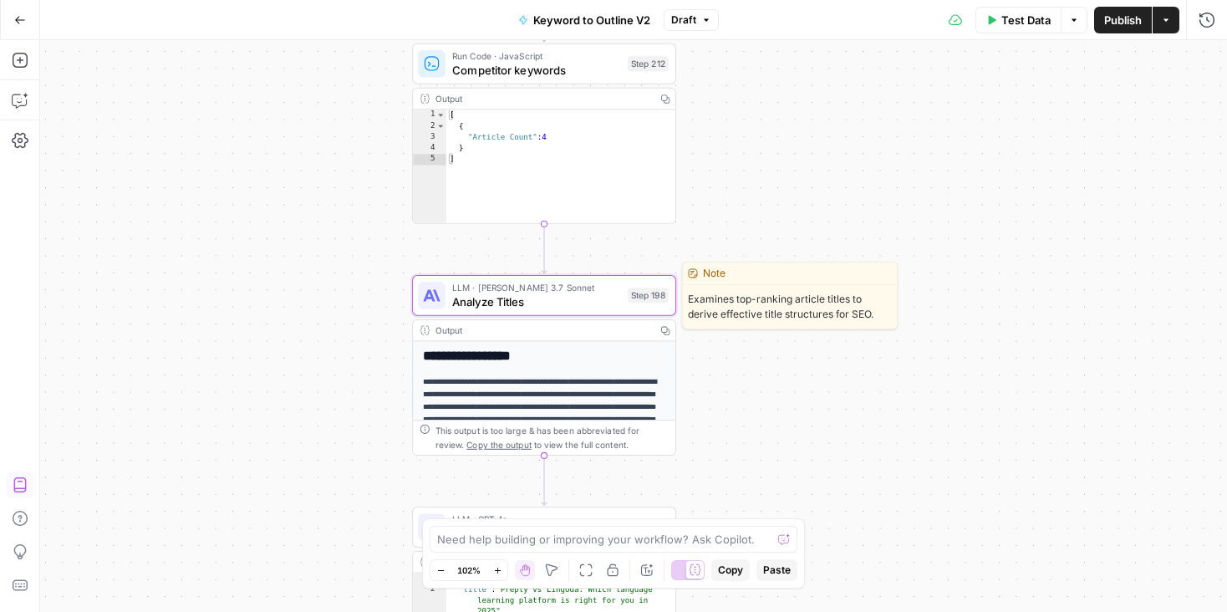
click at [559, 294] on span "Analyze Titles" at bounding box center [536, 301] width 169 height 17
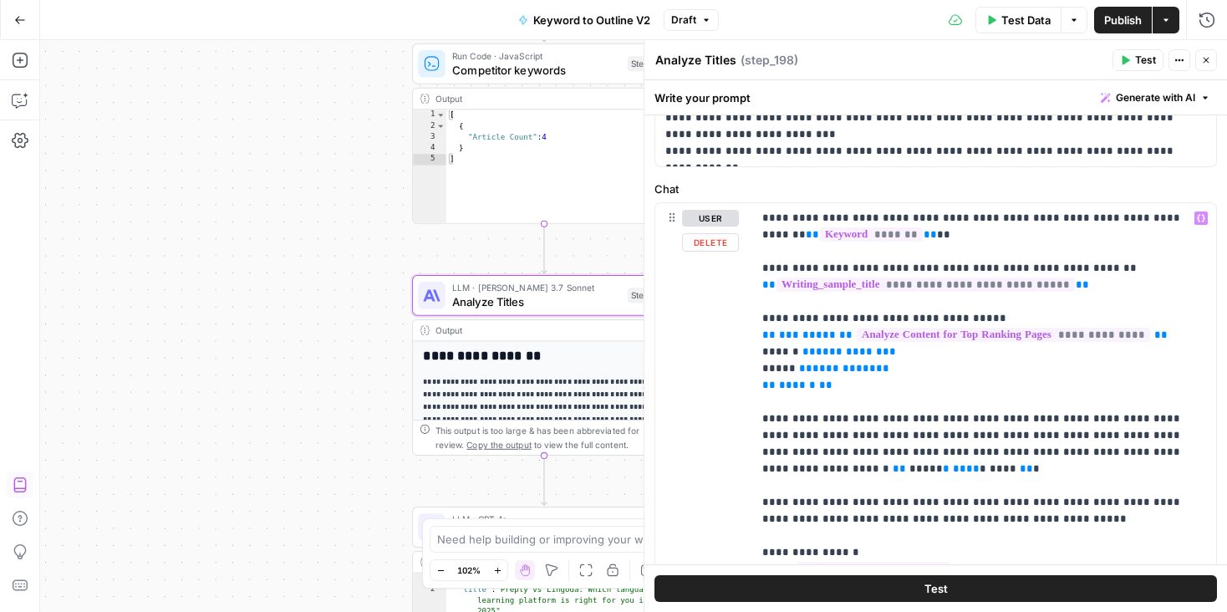
scroll to position [9, 0]
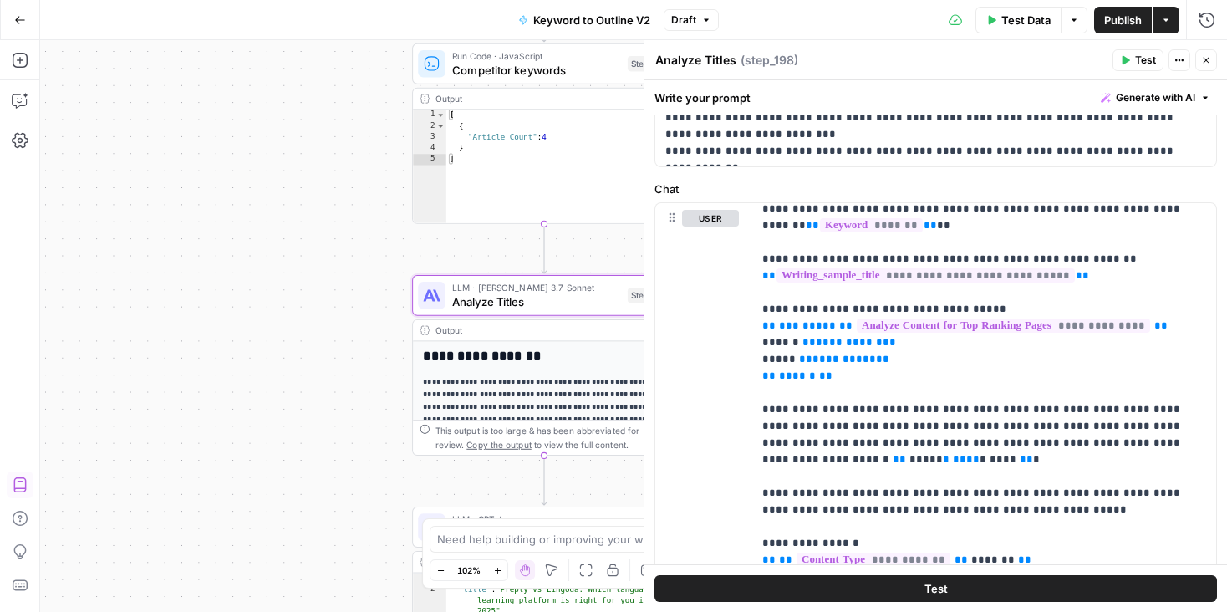
click at [1210, 57] on icon "button" at bounding box center [1207, 60] width 10 height 10
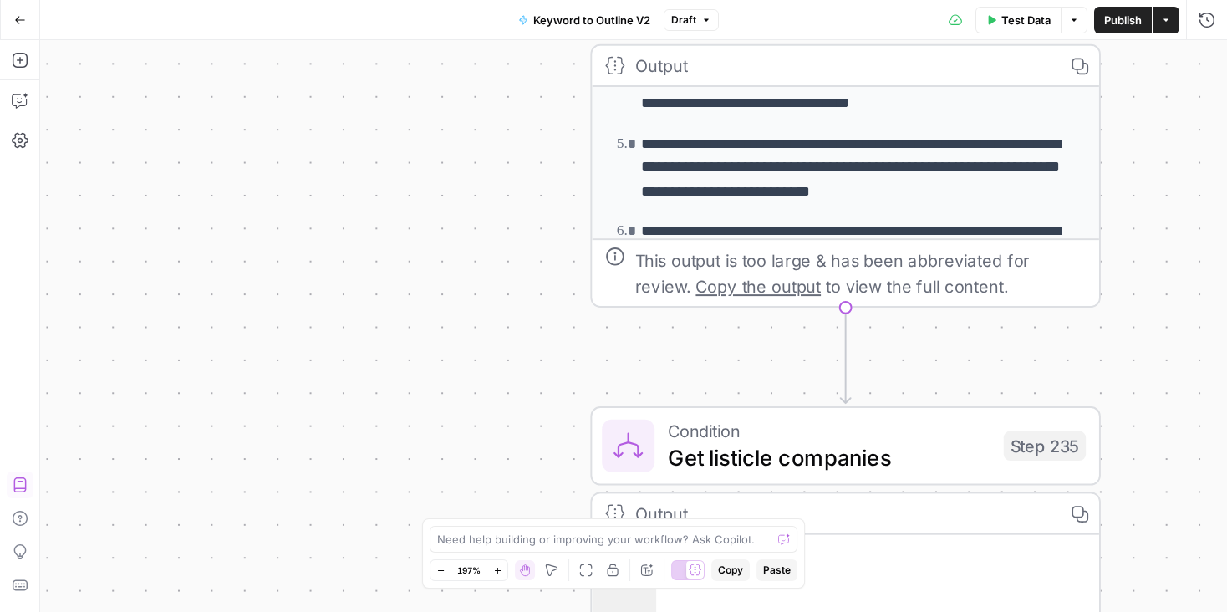
scroll to position [212, 0]
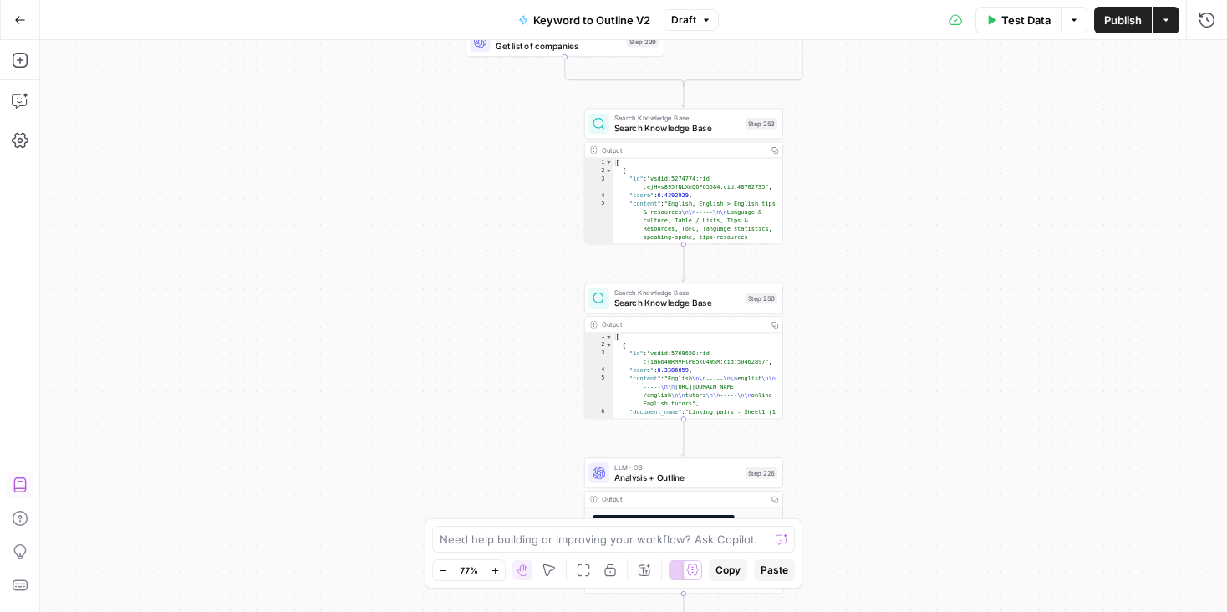
click at [19, 22] on icon "button" at bounding box center [20, 20] width 12 height 12
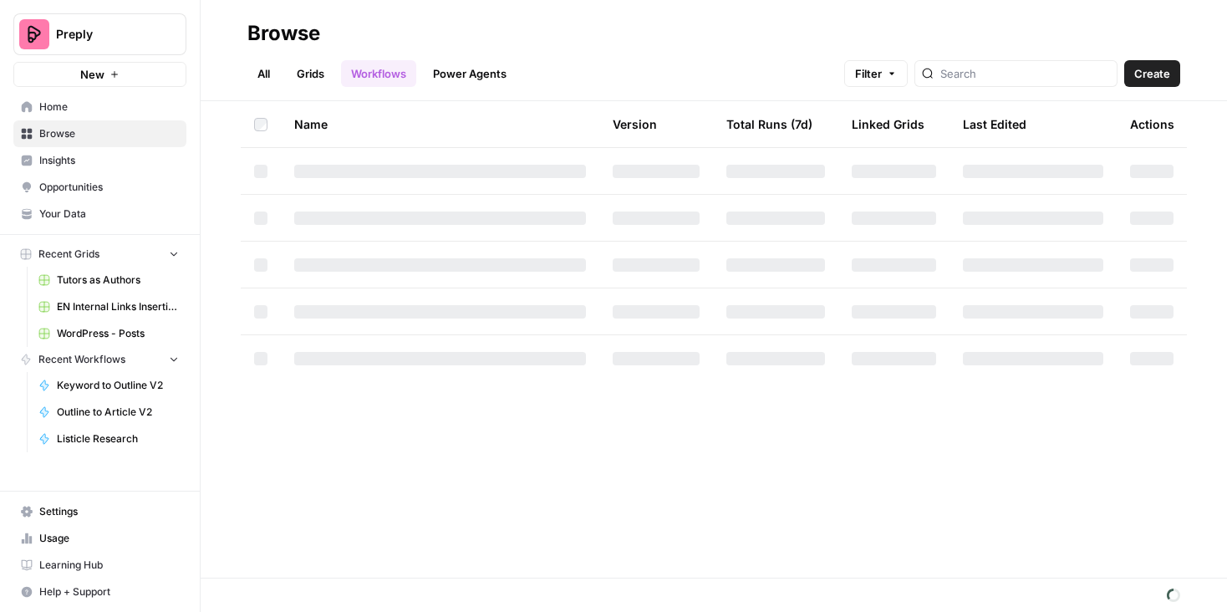
click at [63, 216] on span "Your Data" at bounding box center [109, 214] width 140 height 15
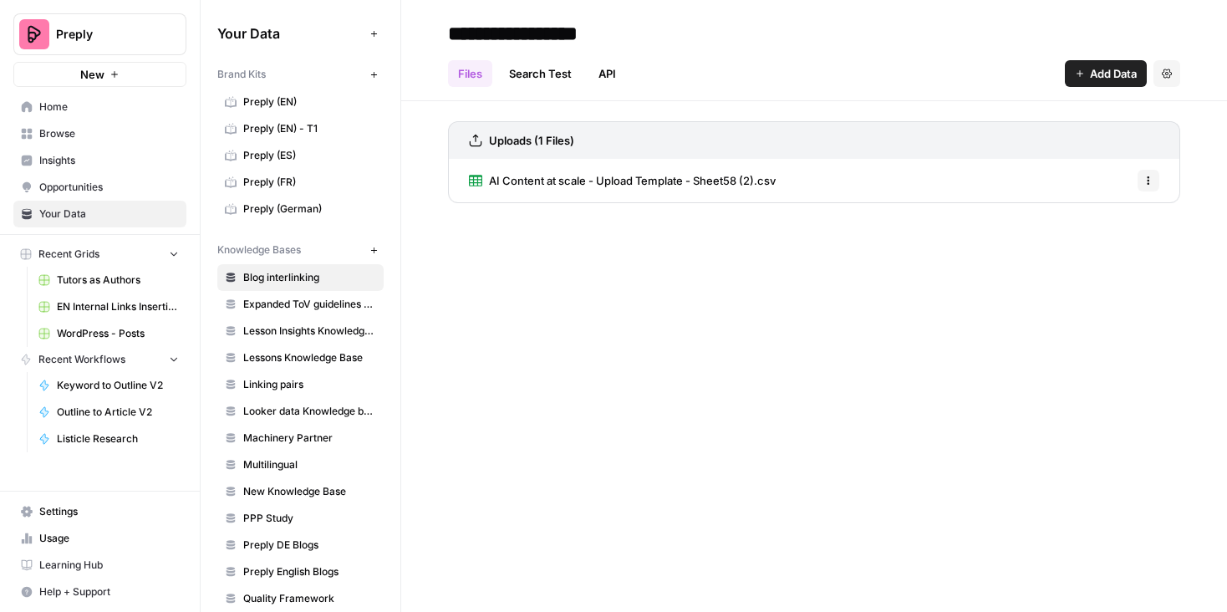
click at [280, 89] on link "Preply (EN)" at bounding box center [300, 102] width 166 height 27
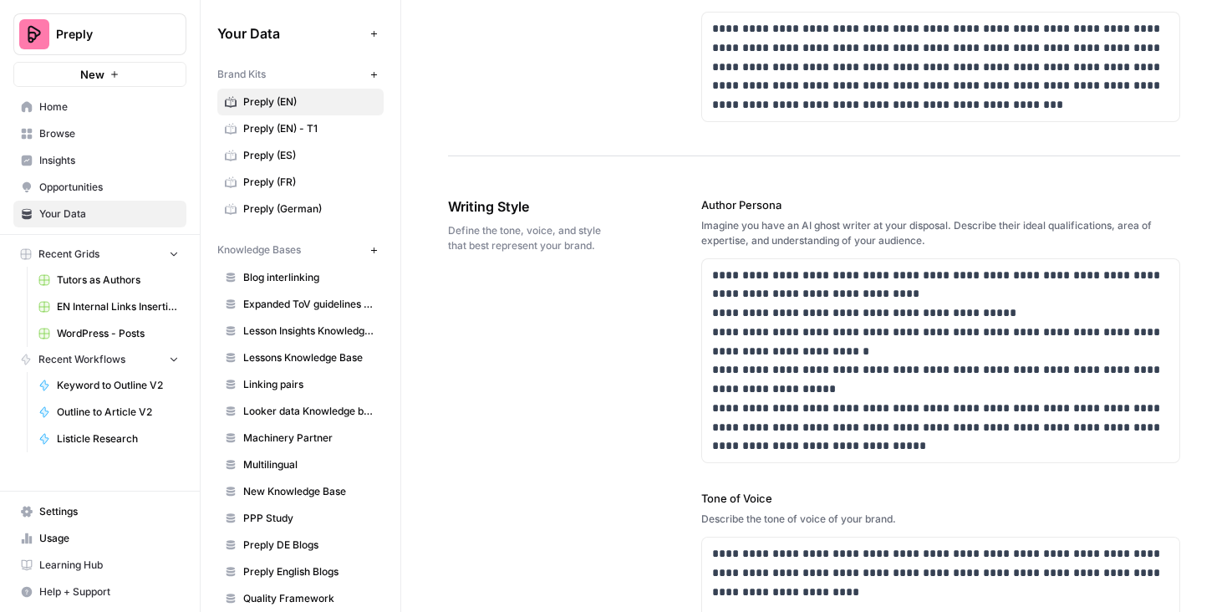
scroll to position [915, 0]
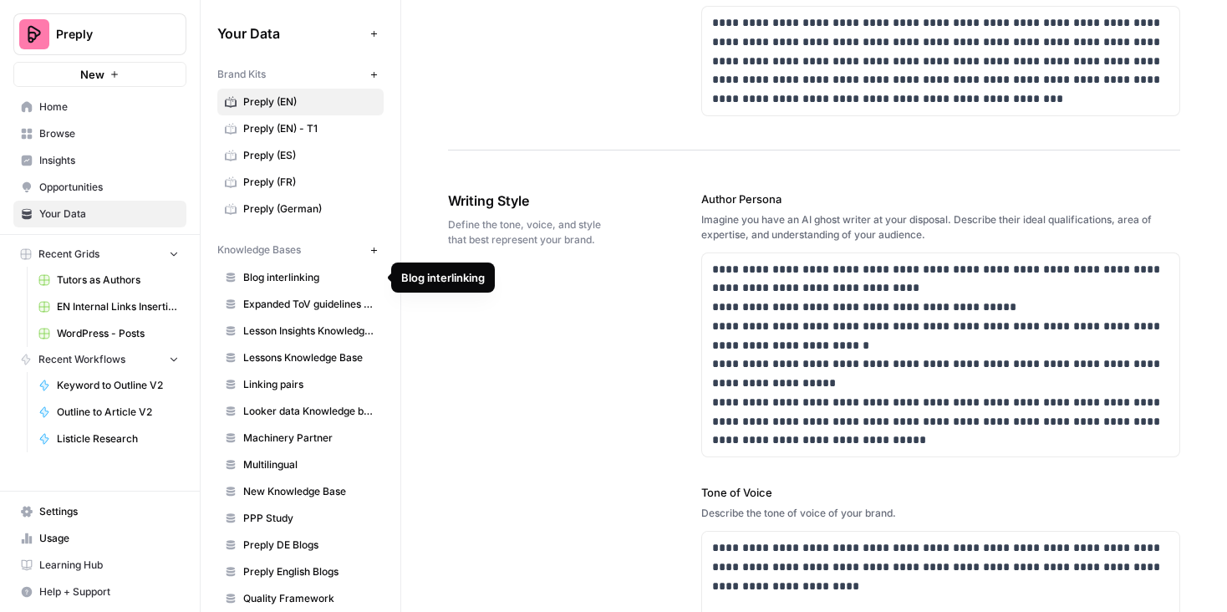
click at [287, 274] on span "Blog interlinking" at bounding box center [309, 277] width 133 height 15
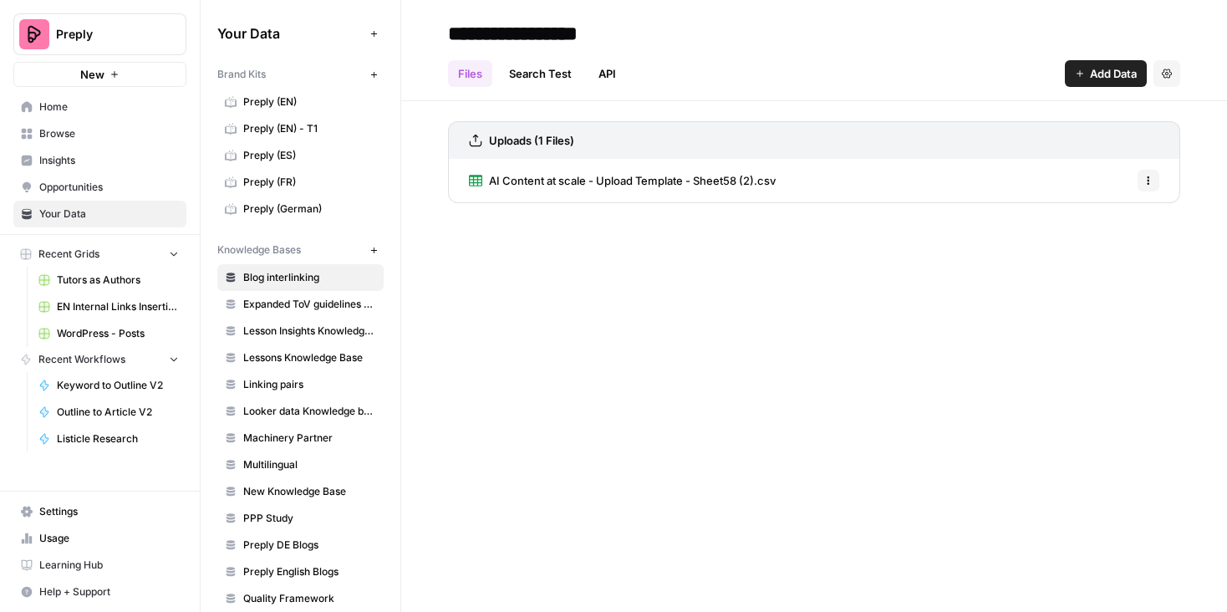
click at [602, 180] on span "AI Content at scale - Upload Template - Sheet58 (2).csv" at bounding box center [632, 180] width 287 height 17
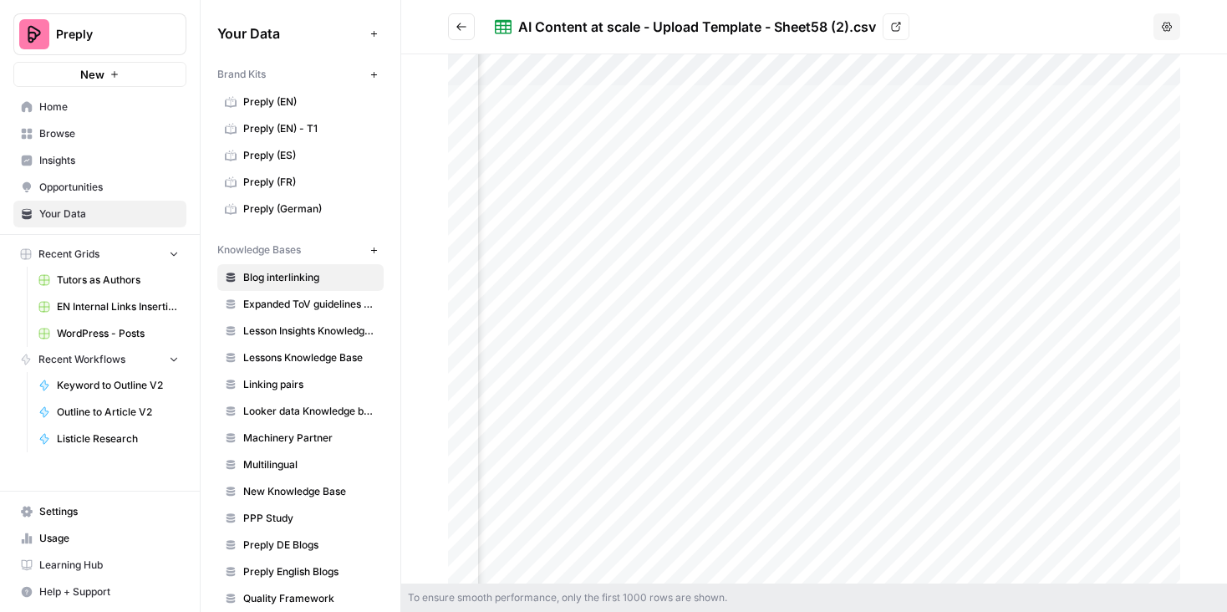
scroll to position [47, 0]
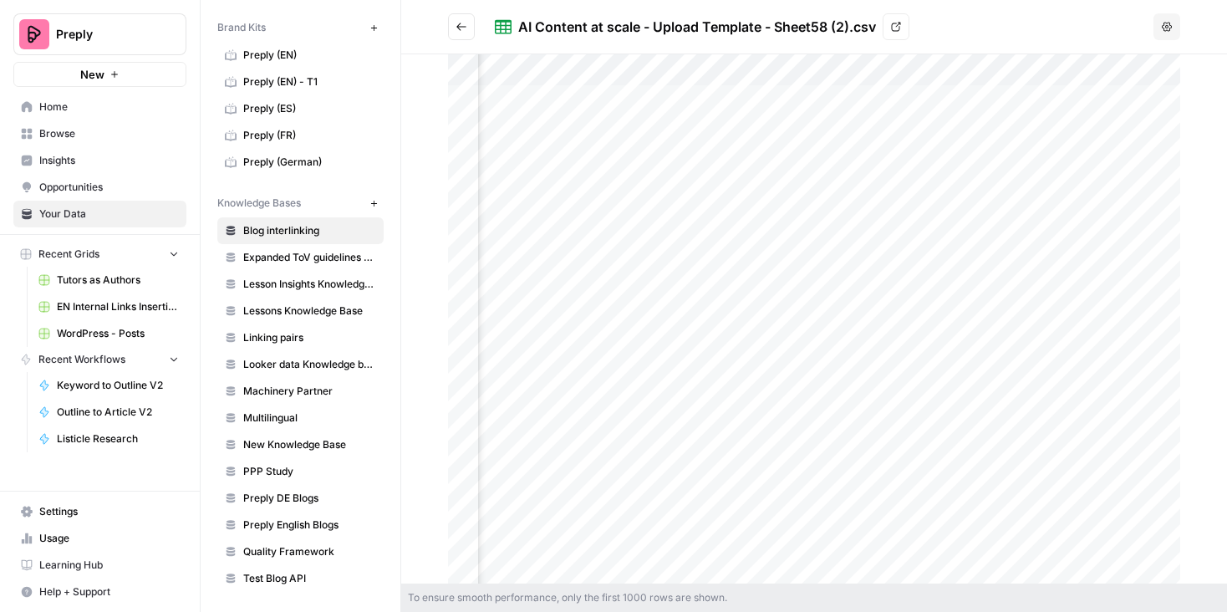
click at [463, 21] on icon "Go back" at bounding box center [462, 27] width 12 height 12
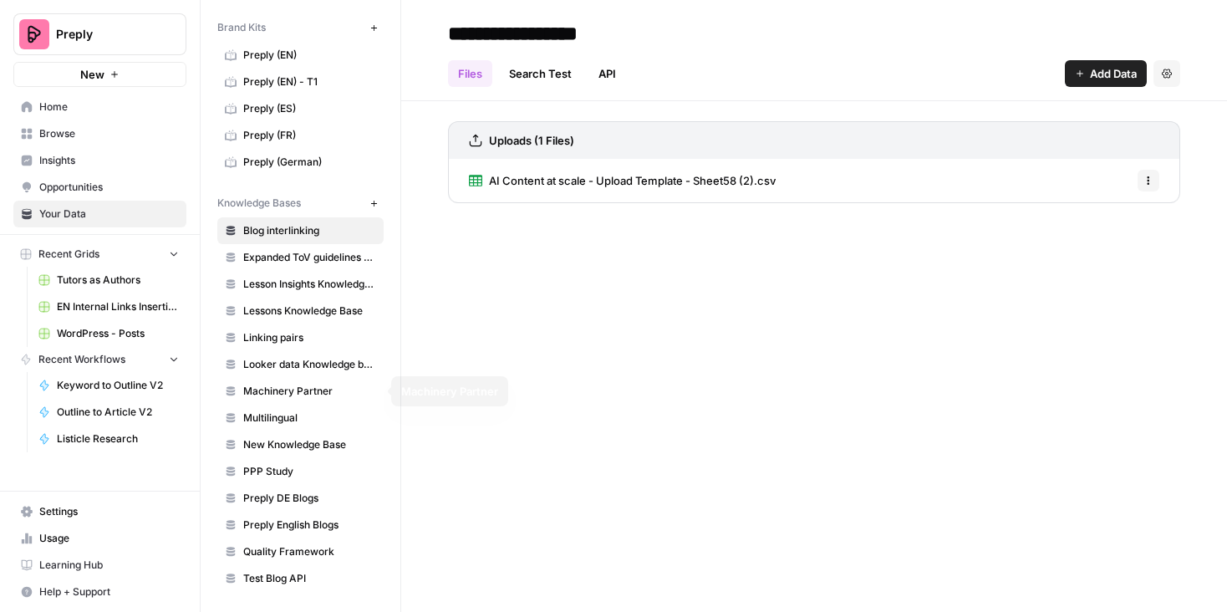
click at [266, 464] on span "PPP Study" at bounding box center [309, 471] width 133 height 15
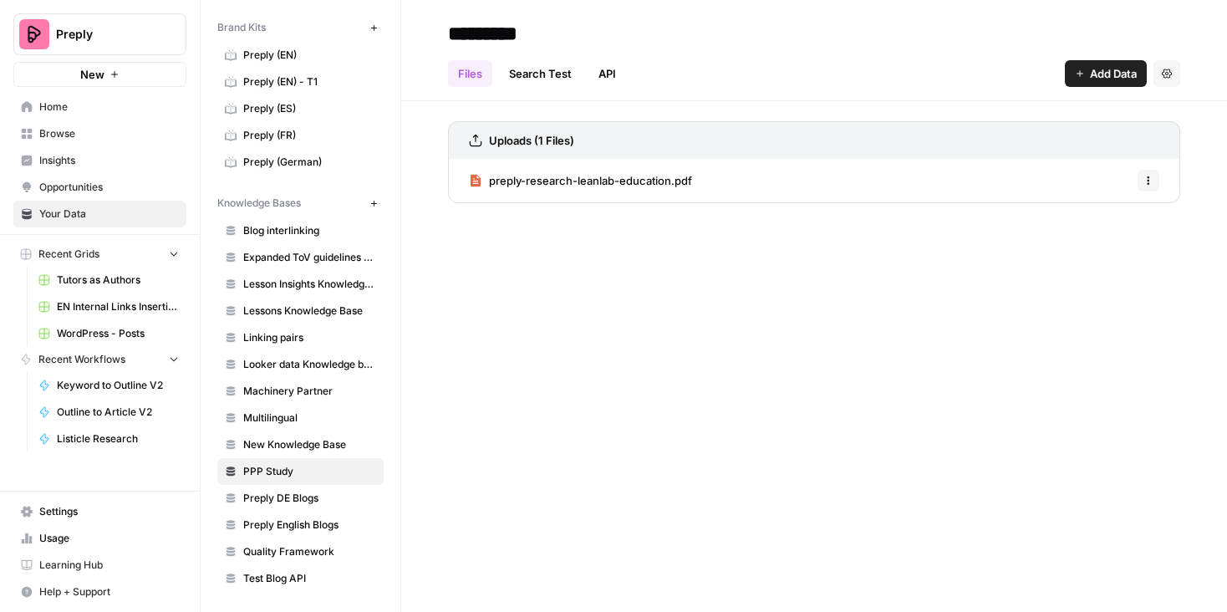
click at [74, 135] on span "Browse" at bounding box center [109, 133] width 140 height 15
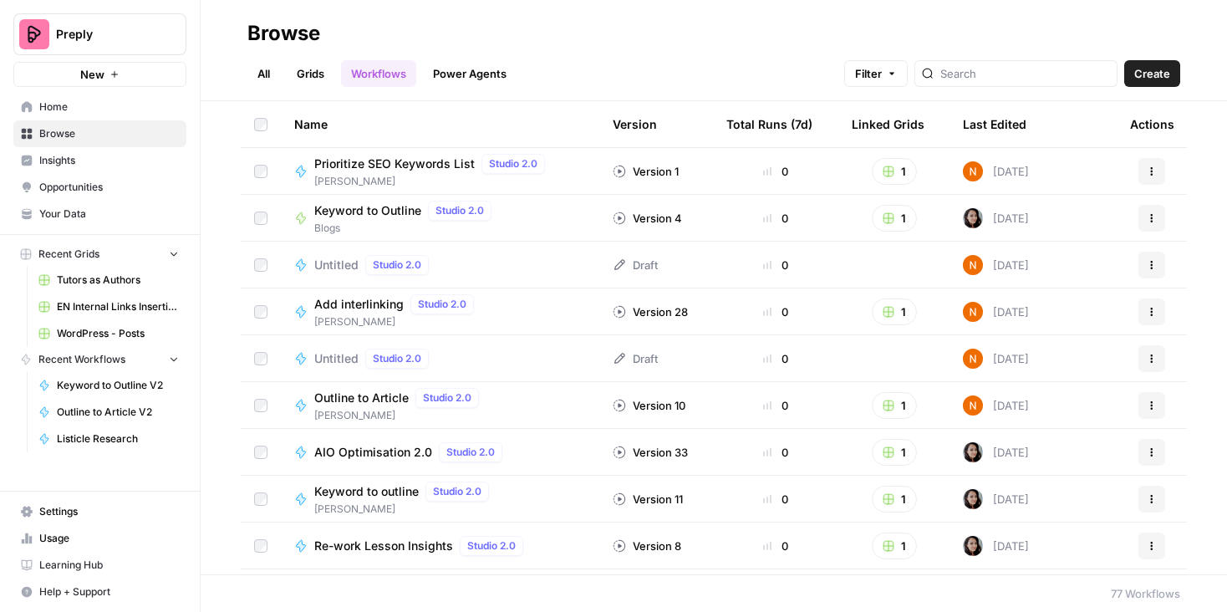
click at [305, 74] on link "Grids" at bounding box center [311, 73] width 48 height 27
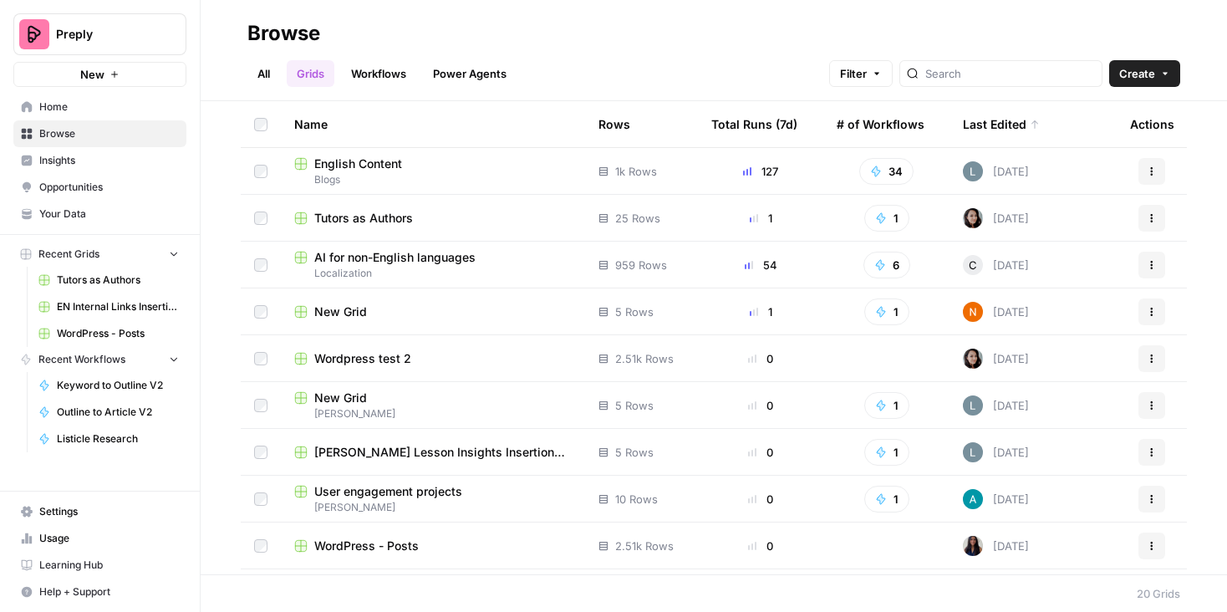
click at [349, 163] on span "English Content" at bounding box center [358, 164] width 88 height 17
click at [69, 130] on span "Browse" at bounding box center [109, 133] width 140 height 15
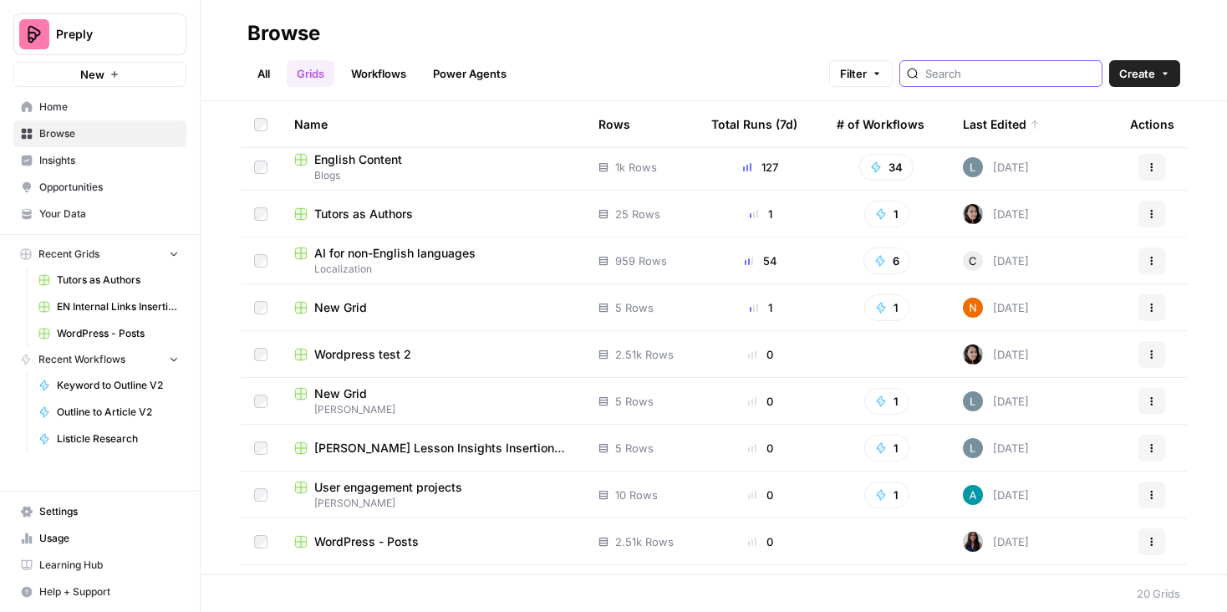
click at [997, 79] on input "search" at bounding box center [1011, 73] width 170 height 17
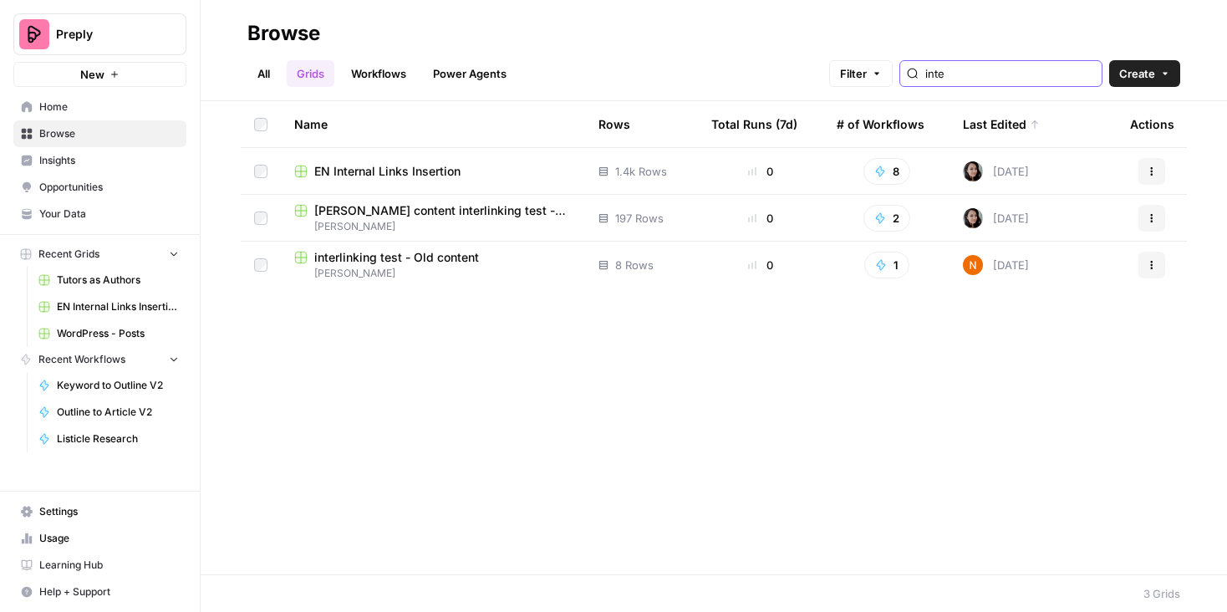
type input "inte"
click at [440, 165] on span "EN Internal Links Insertion" at bounding box center [387, 171] width 146 height 17
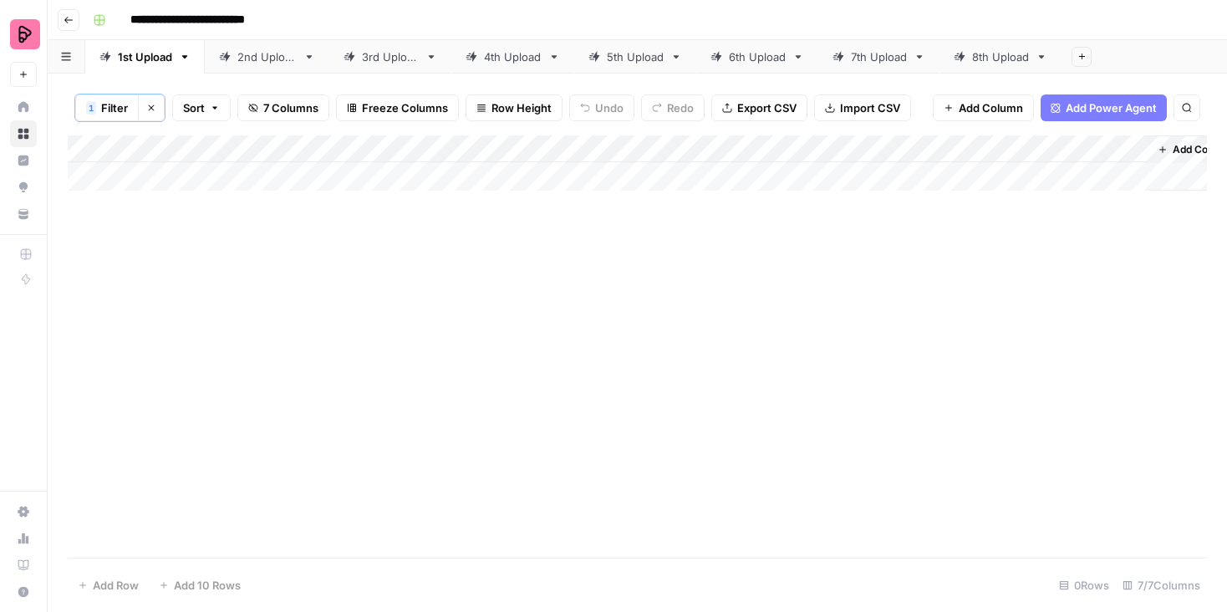
click at [157, 109] on button "Clear filters" at bounding box center [151, 107] width 27 height 27
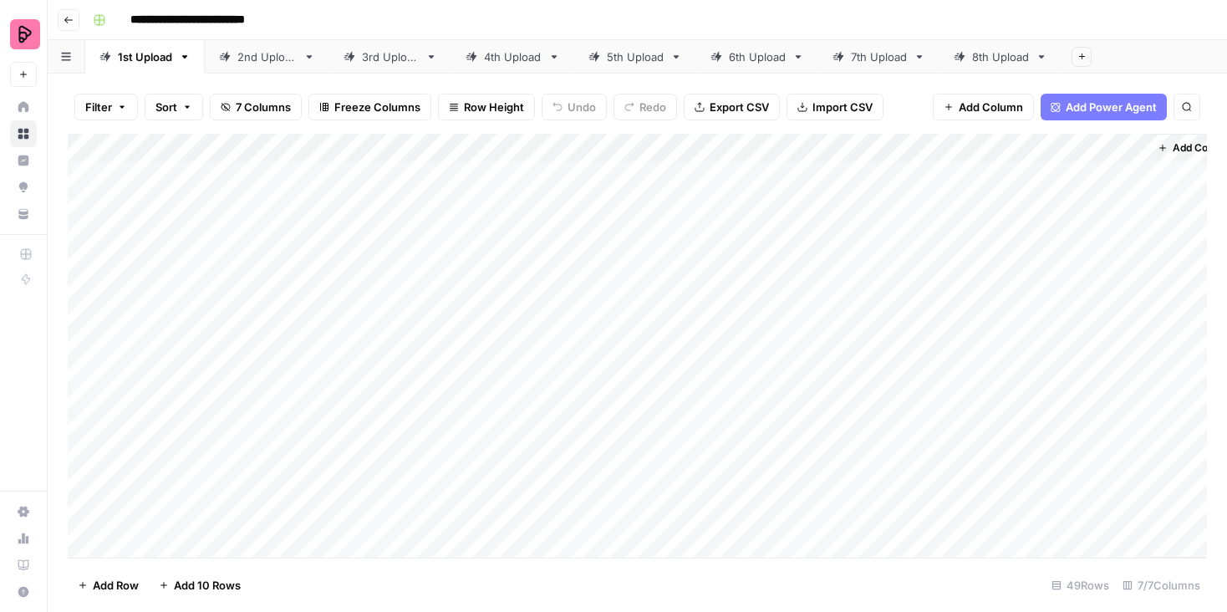
scroll to position [0, 7]
click at [1107, 174] on div "Add Column" at bounding box center [638, 346] width 1140 height 424
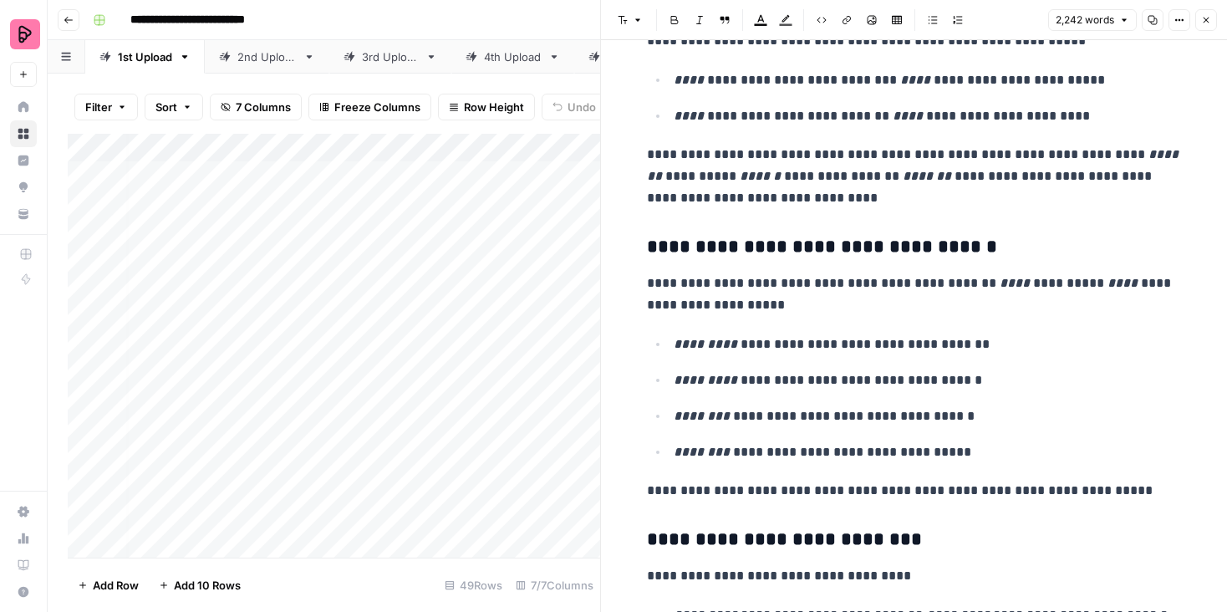
scroll to position [2225, 0]
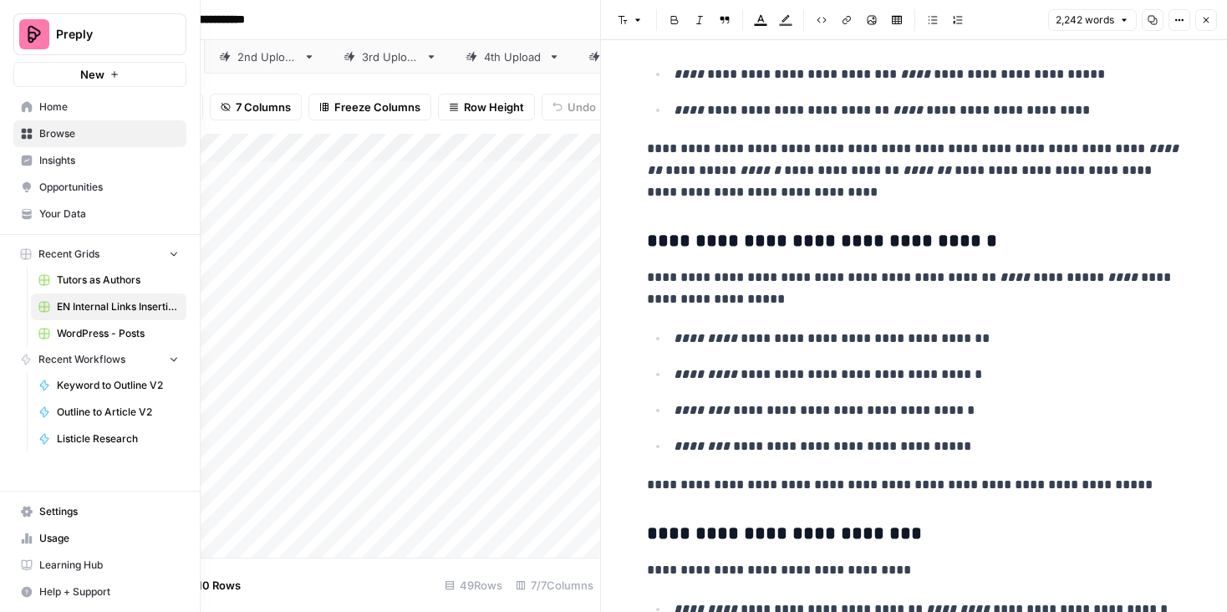
click at [26, 140] on link "Browse" at bounding box center [99, 133] width 173 height 27
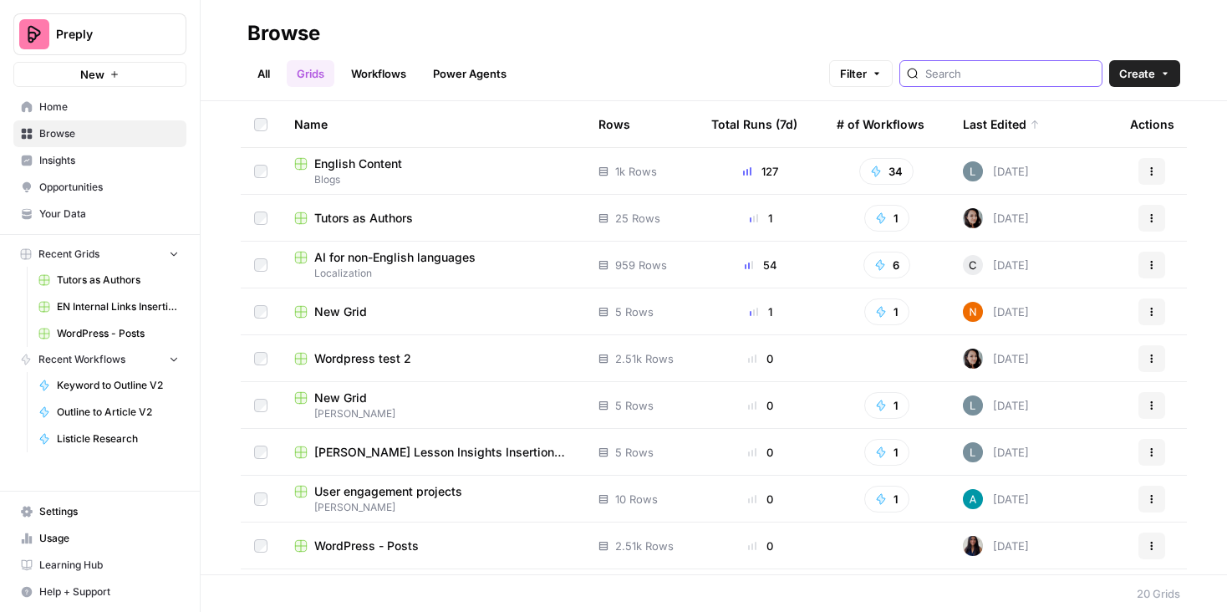
click at [996, 75] on input "search" at bounding box center [1011, 73] width 170 height 17
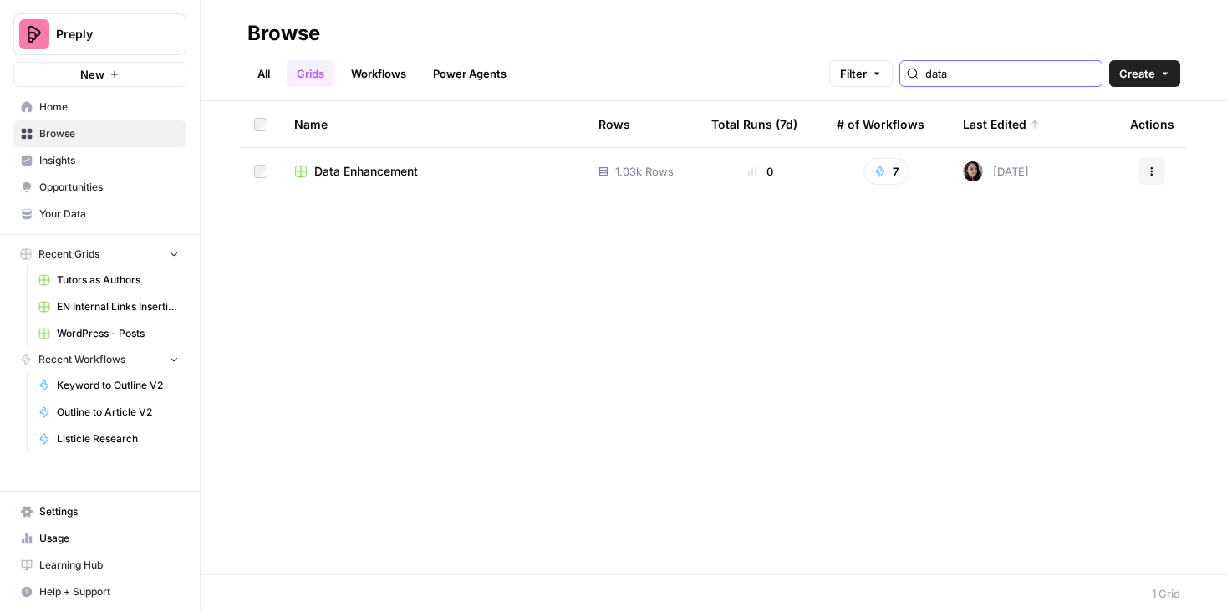
type input "data"
click at [375, 165] on span "Data Enhancement" at bounding box center [366, 171] width 104 height 17
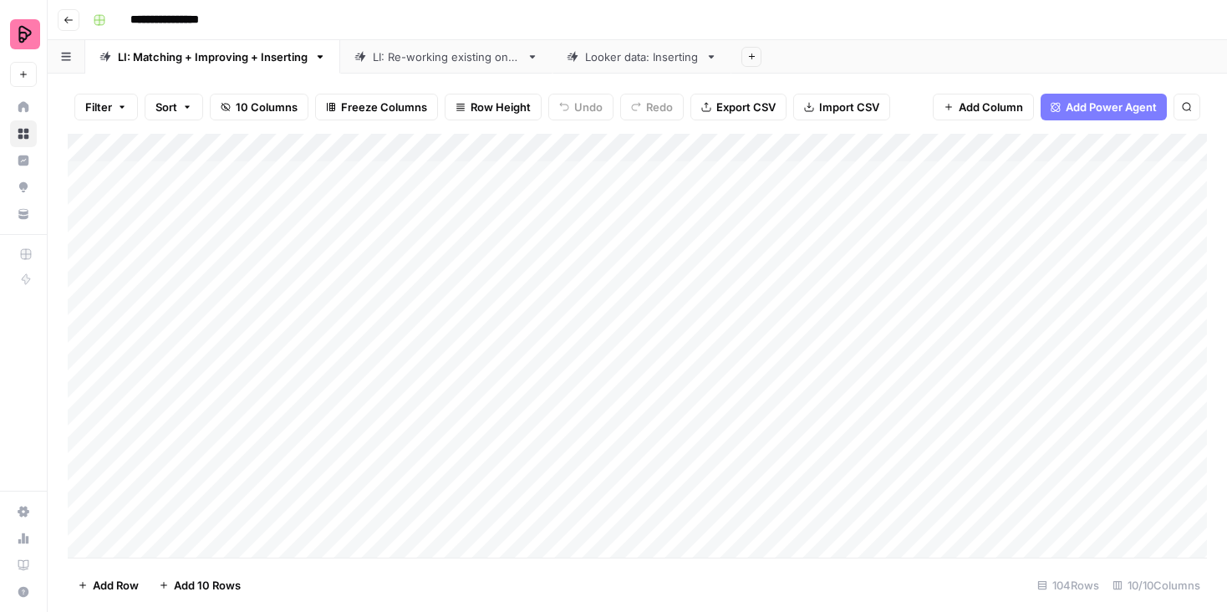
click at [624, 172] on div "Add Column" at bounding box center [638, 346] width 1140 height 424
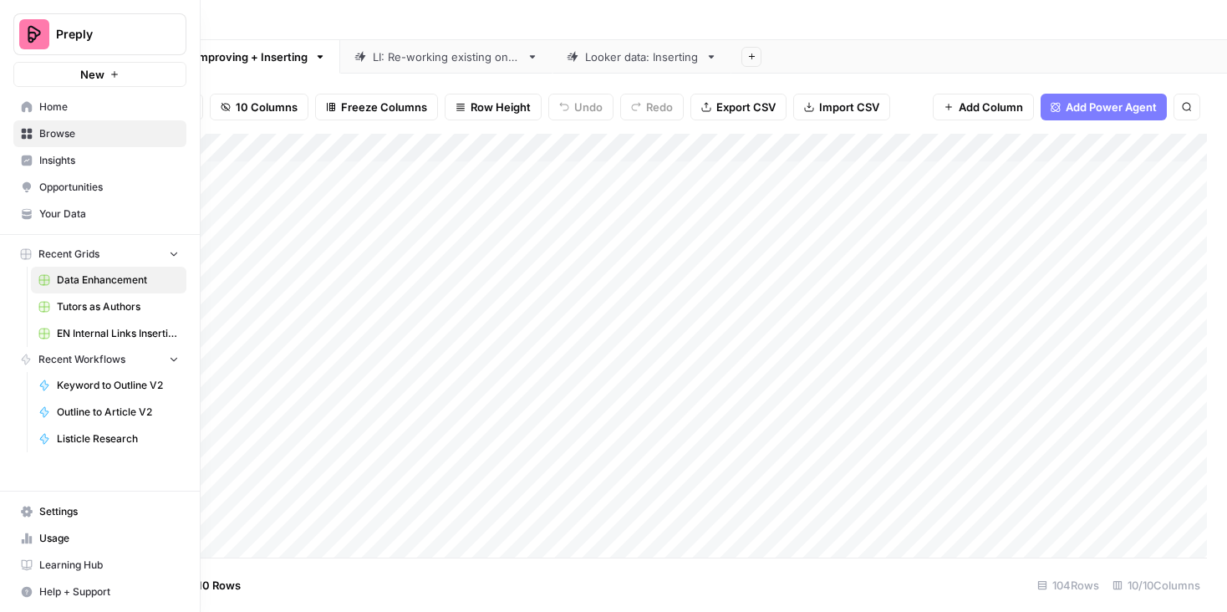
click at [59, 129] on span "Browse" at bounding box center [109, 133] width 140 height 15
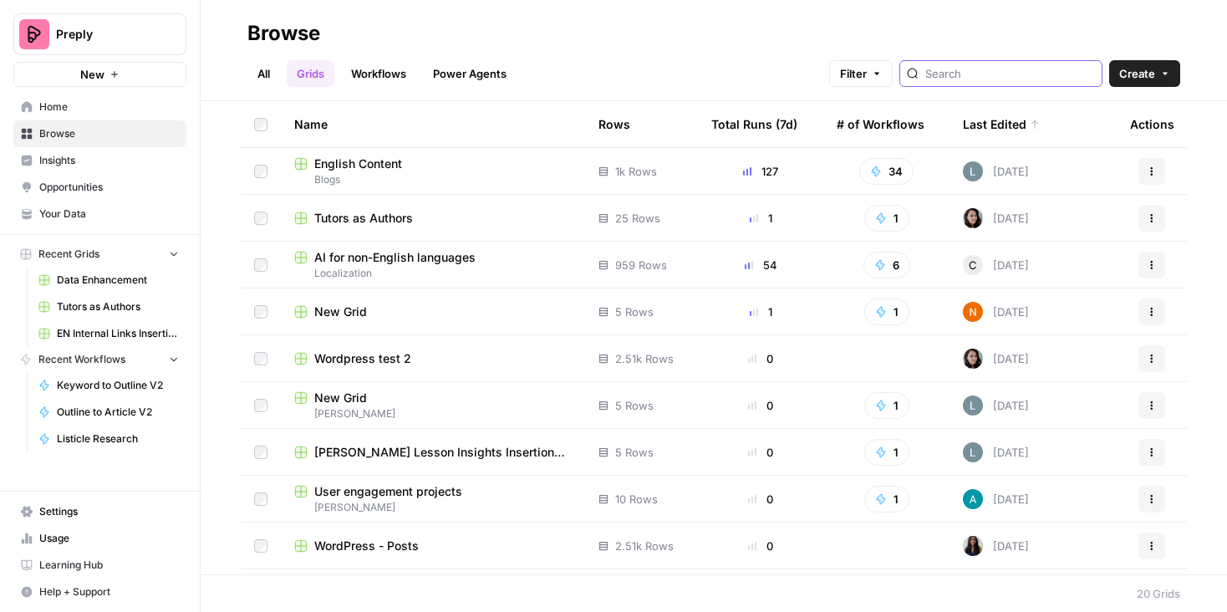
click at [1016, 76] on input "search" at bounding box center [1011, 73] width 170 height 17
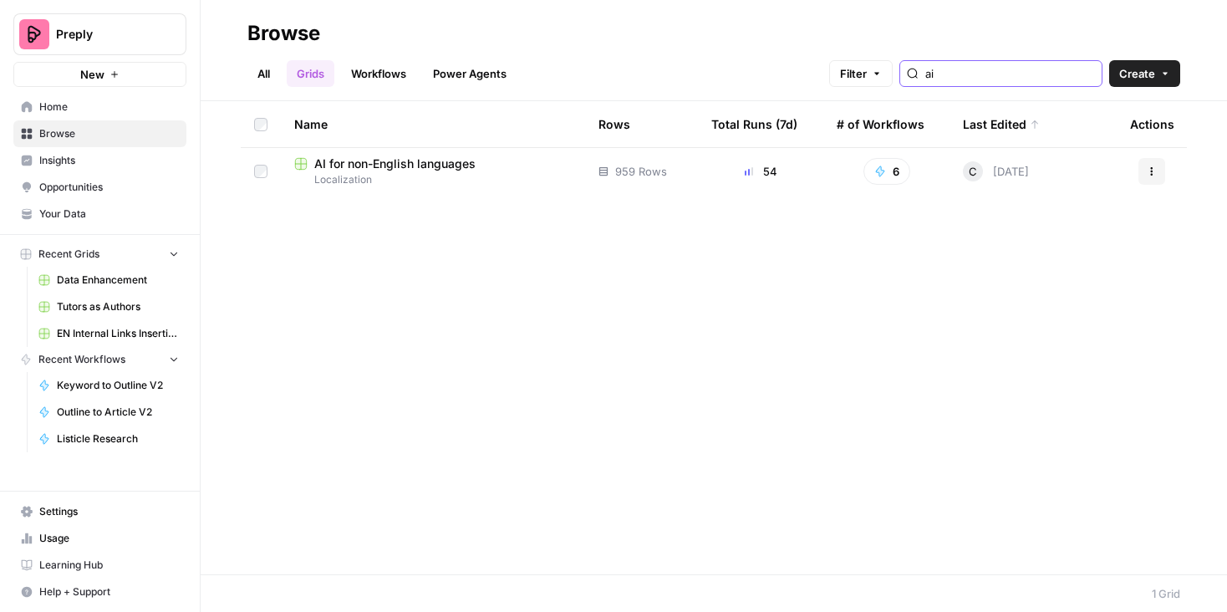
type input "ai"
click at [460, 171] on span "AI for non-English languages" at bounding box center [394, 164] width 161 height 17
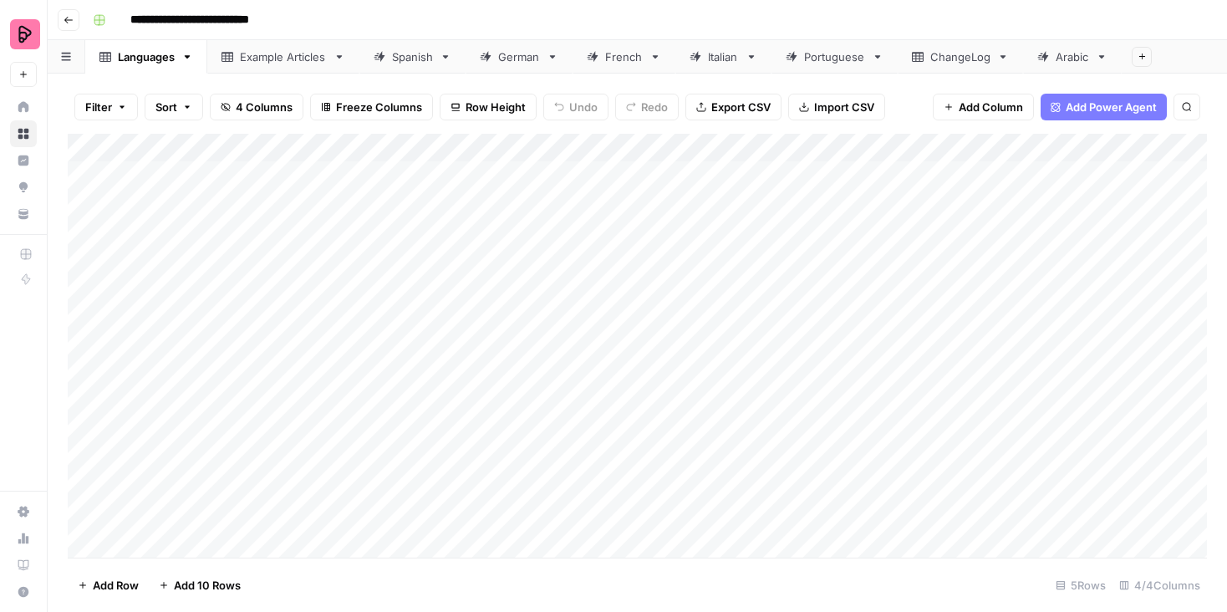
click at [401, 54] on div "Spanish" at bounding box center [412, 56] width 41 height 17
click at [401, 173] on div "Add Column" at bounding box center [638, 346] width 1140 height 424
click at [658, 177] on div "Add Column" at bounding box center [638, 346] width 1140 height 424
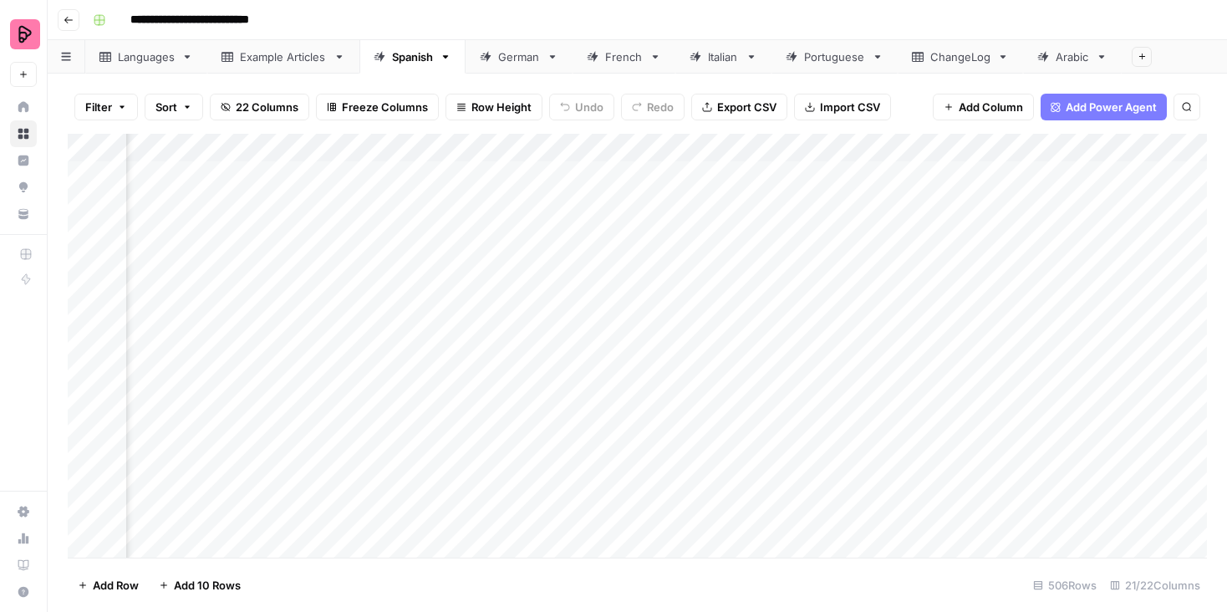
click at [760, 148] on div "Add Column" at bounding box center [638, 346] width 1140 height 424
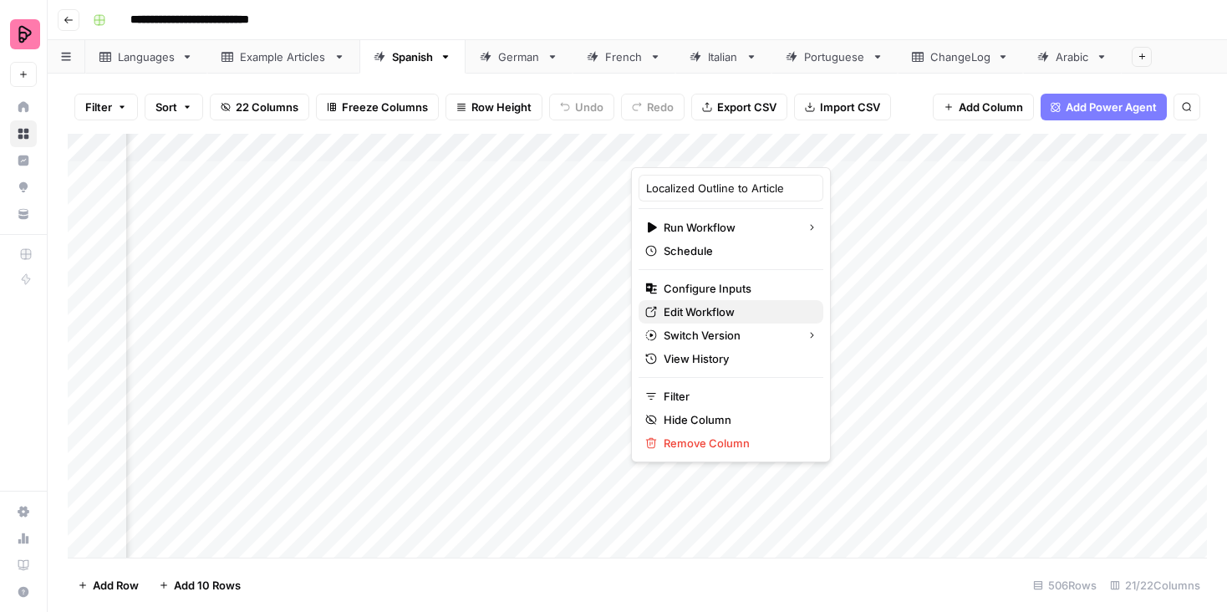
click at [702, 307] on span "Edit Workflow" at bounding box center [737, 312] width 146 height 17
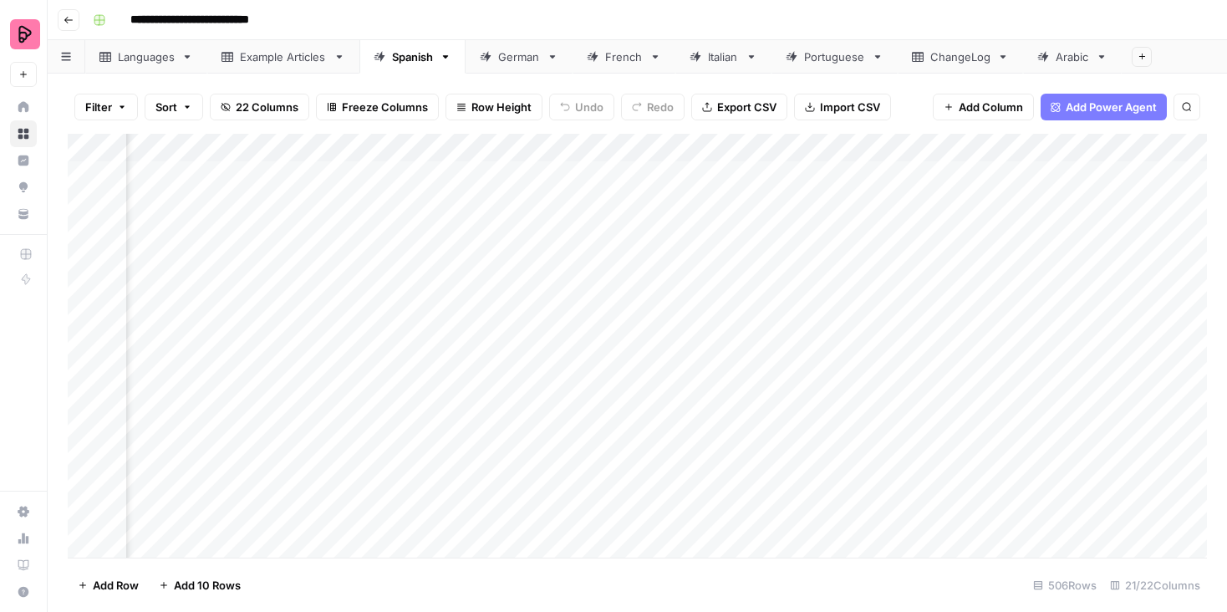
click at [305, 62] on div "Example Articles" at bounding box center [283, 56] width 87 height 17
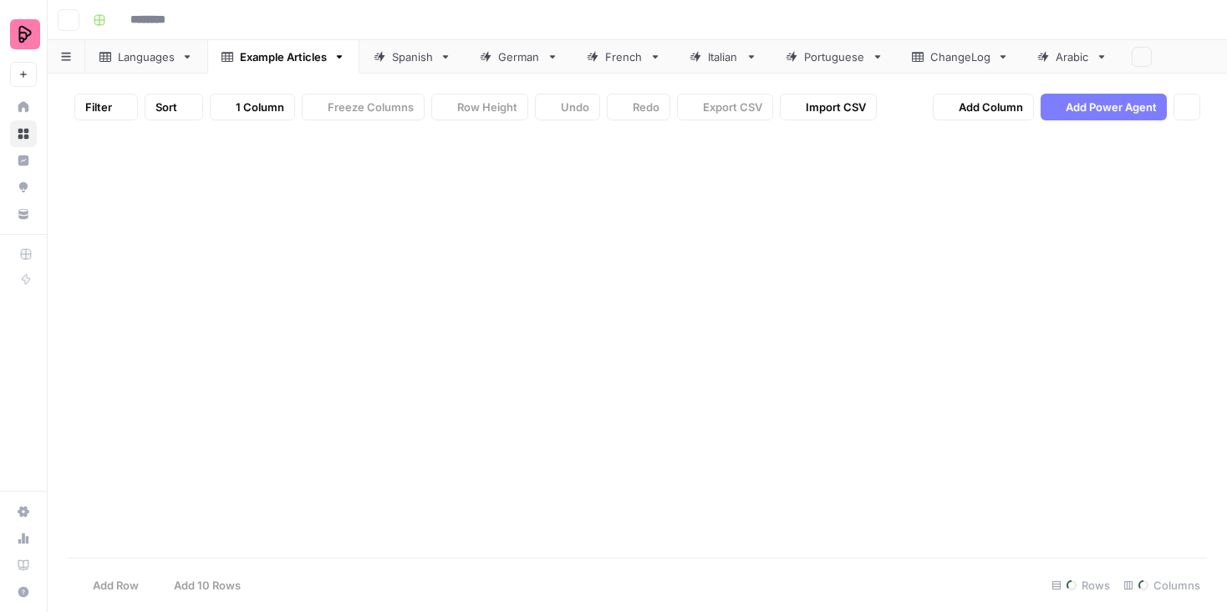
type input "**********"
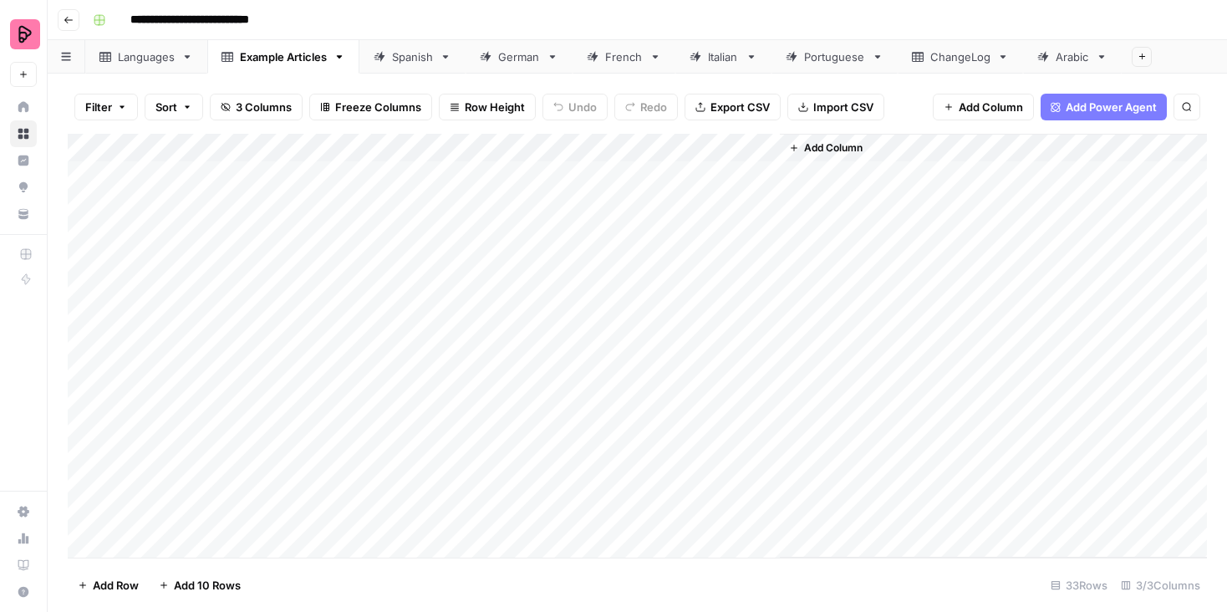
click at [157, 61] on div "Languages" at bounding box center [146, 56] width 57 height 17
click at [403, 55] on div "Spanish" at bounding box center [412, 56] width 41 height 17
click at [513, 61] on div "German" at bounding box center [519, 56] width 42 height 17
click at [620, 56] on div "French" at bounding box center [624, 56] width 38 height 17
click at [407, 59] on div "Spanish" at bounding box center [412, 56] width 41 height 17
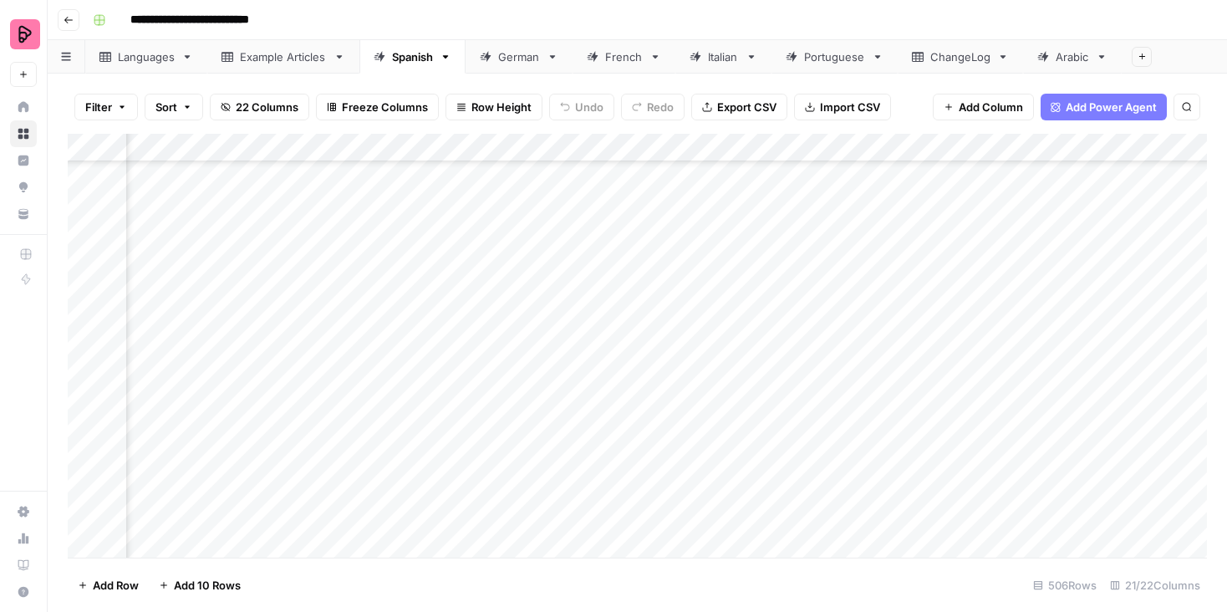
scroll to position [7360, 1838]
click at [574, 234] on div "Add Column" at bounding box center [638, 346] width 1140 height 424
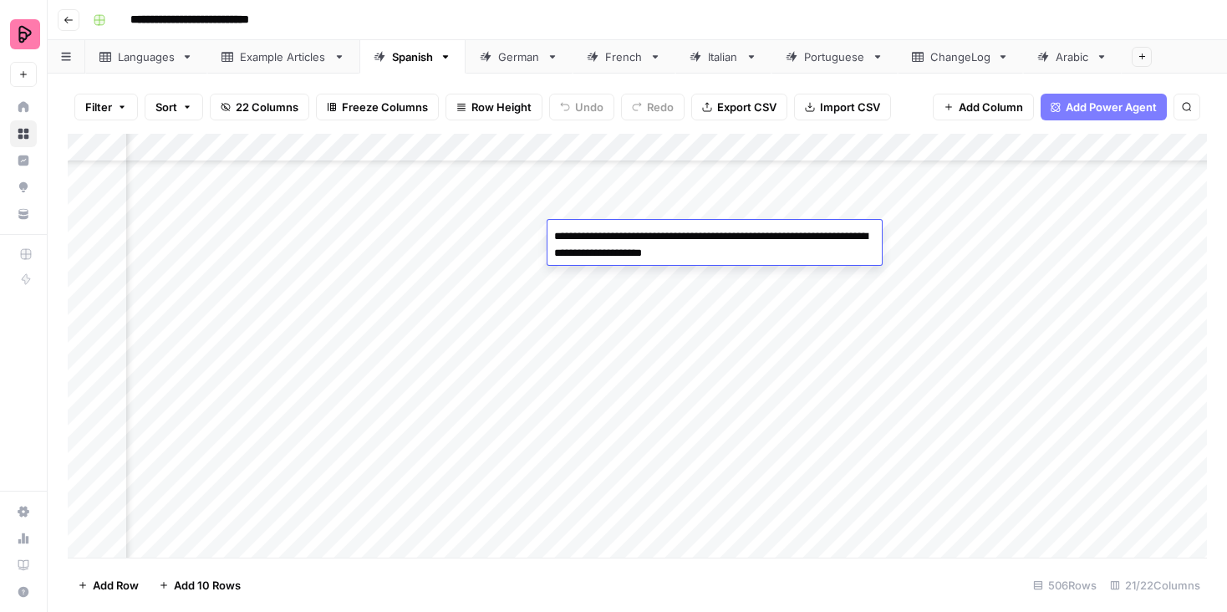
click at [582, 208] on div "Add Column" at bounding box center [638, 346] width 1140 height 424
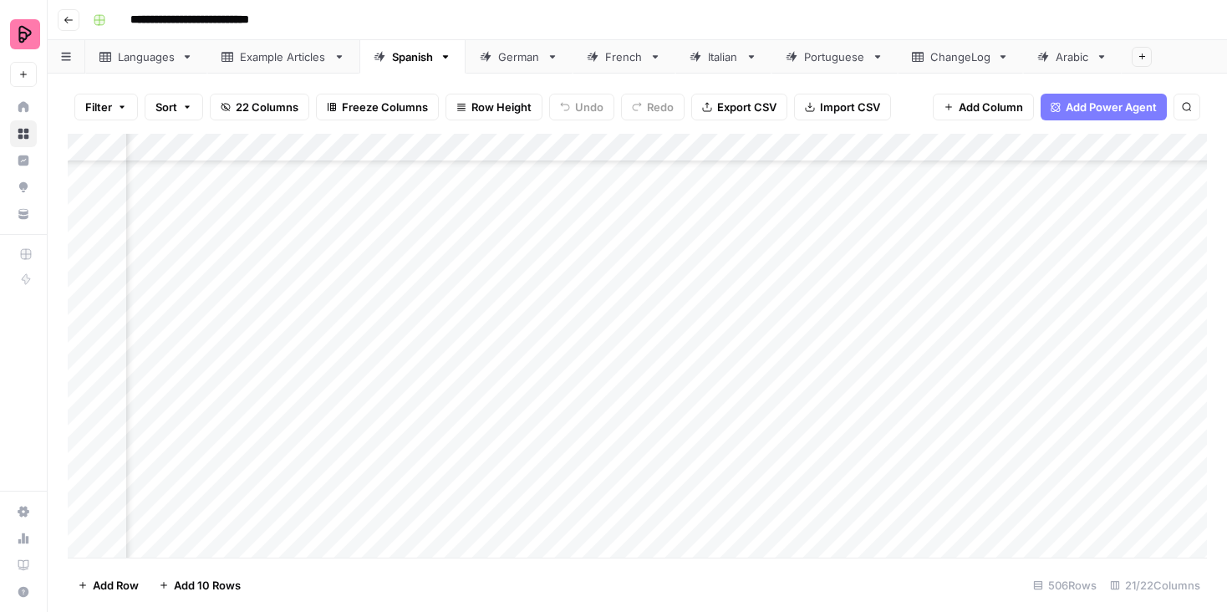
scroll to position [7360, 1587]
click at [611, 236] on div "Add Column" at bounding box center [638, 346] width 1140 height 424
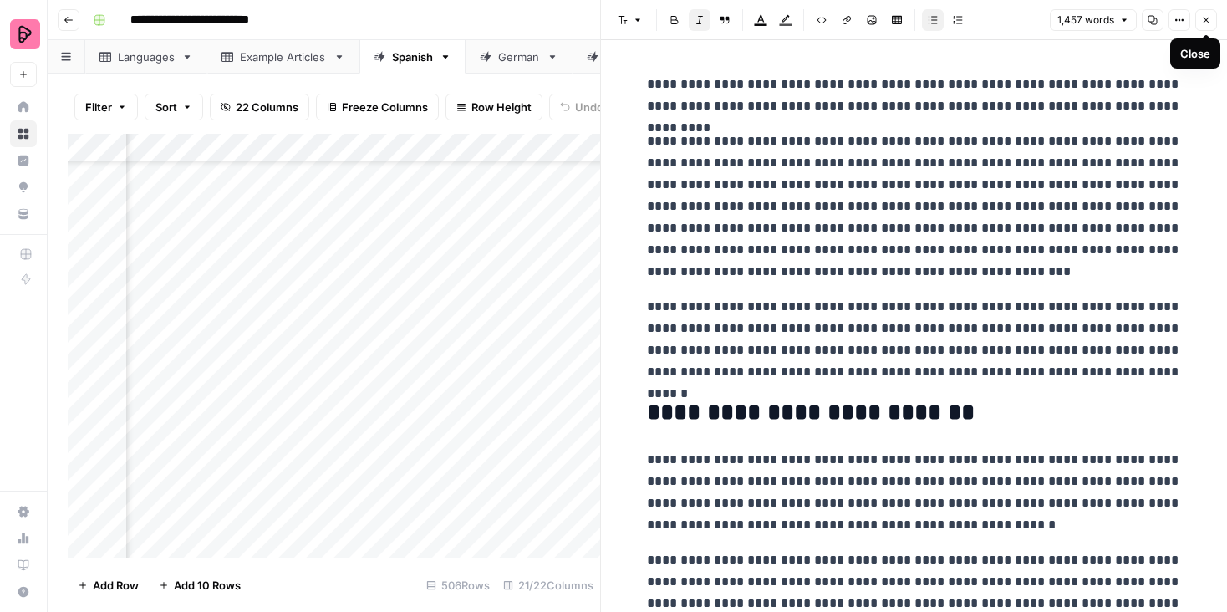
click at [1207, 18] on icon "button" at bounding box center [1207, 20] width 10 height 10
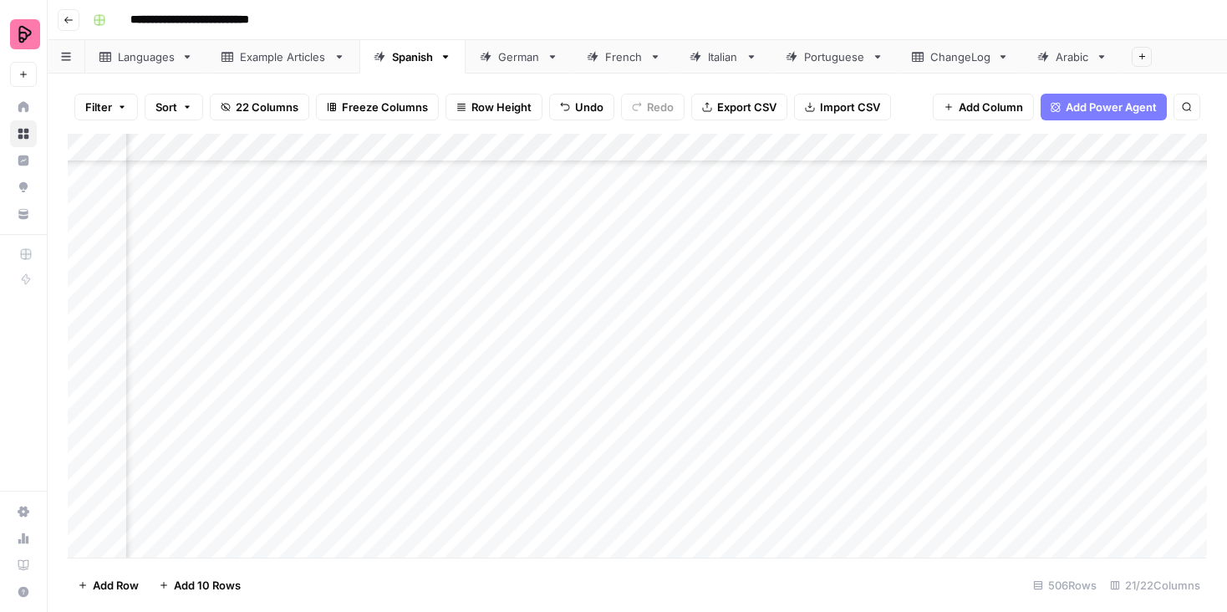
scroll to position [7360, 1358]
click at [467, 237] on div "Add Column" at bounding box center [638, 346] width 1140 height 424
click at [845, 105] on span "Import CSV" at bounding box center [850, 107] width 60 height 17
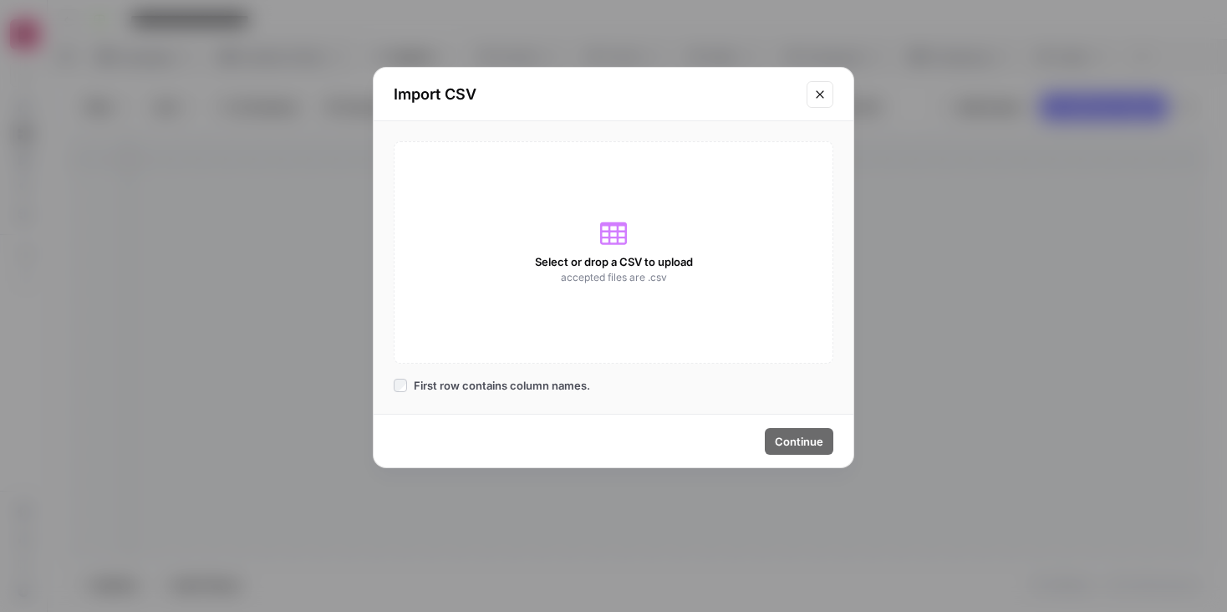
click at [824, 89] on icon "Close modal" at bounding box center [820, 94] width 13 height 13
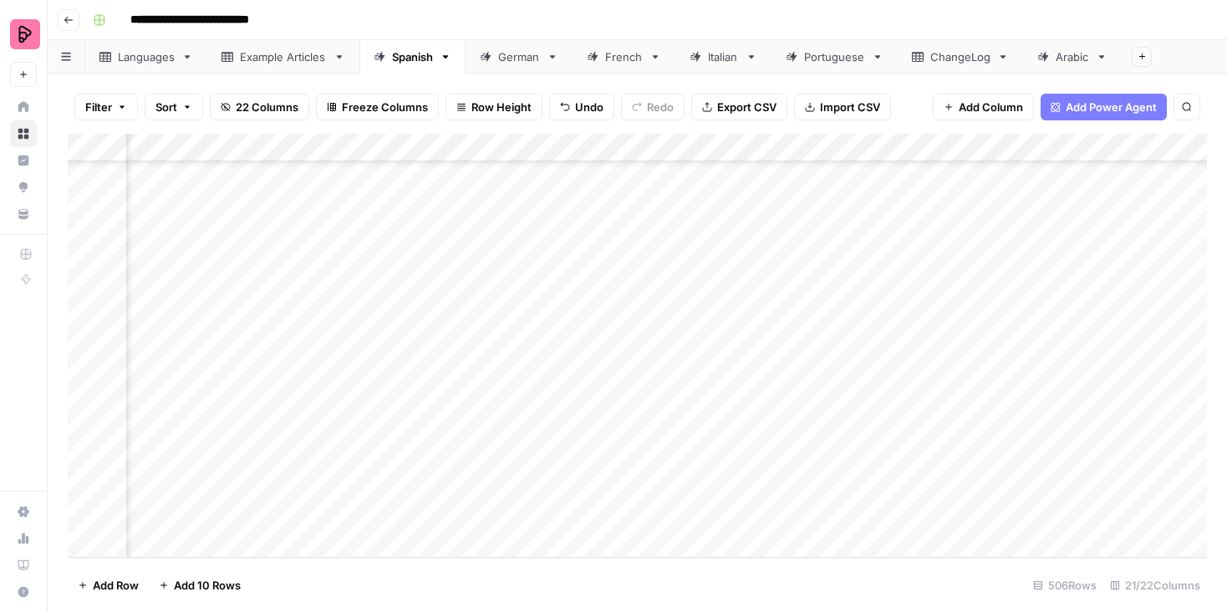
scroll to position [14017, 2752]
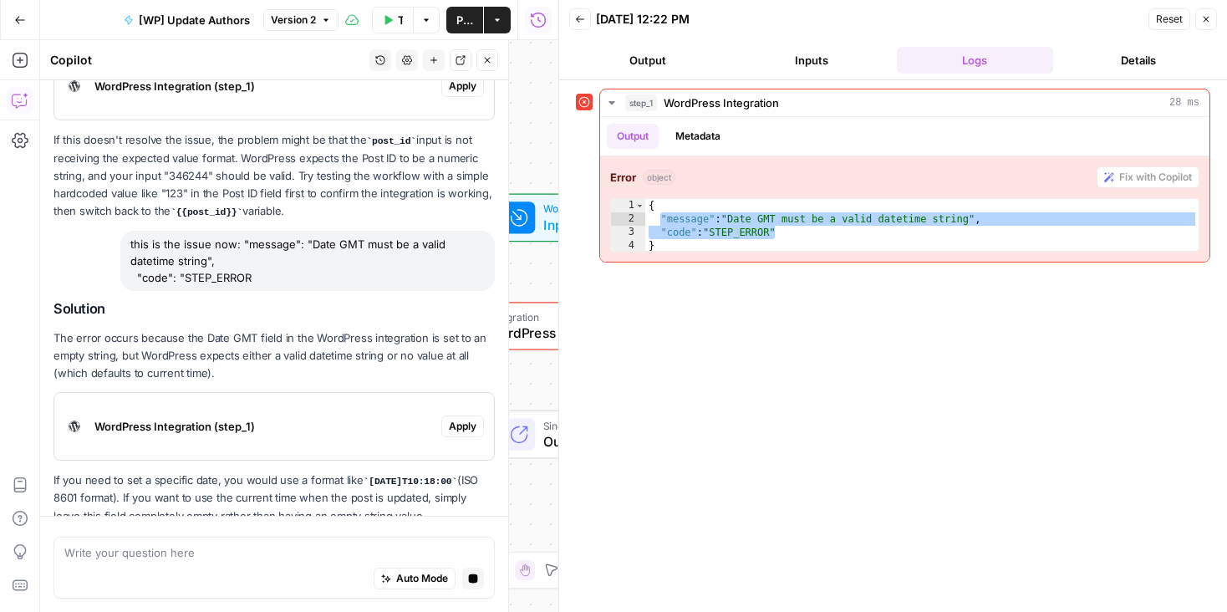
scroll to position [909, 0]
